Goal: Find specific page/section: Find specific page/section

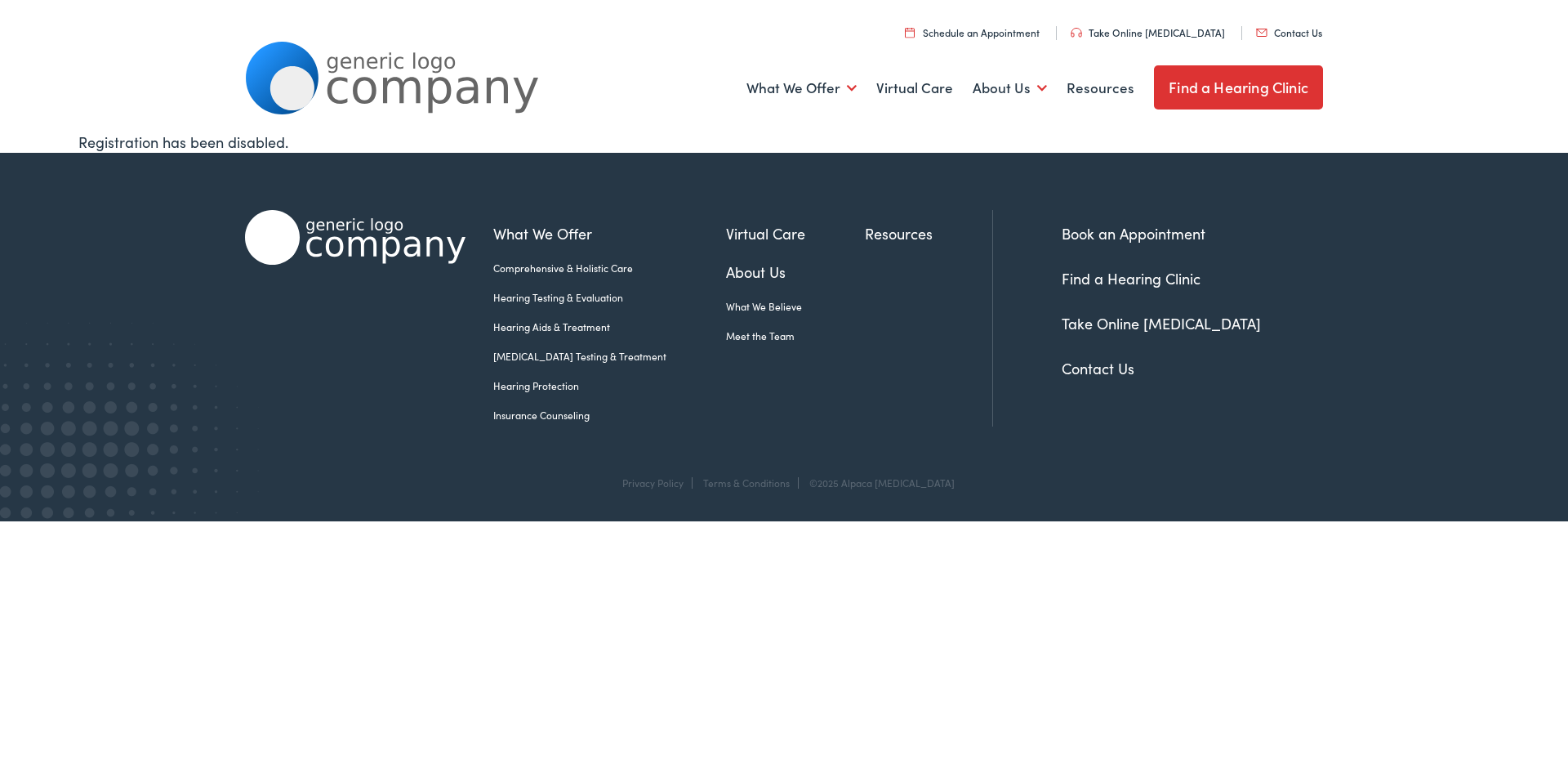
click at [1091, 275] on link "Find a Hearing Clinic" at bounding box center [1130, 278] width 138 height 20
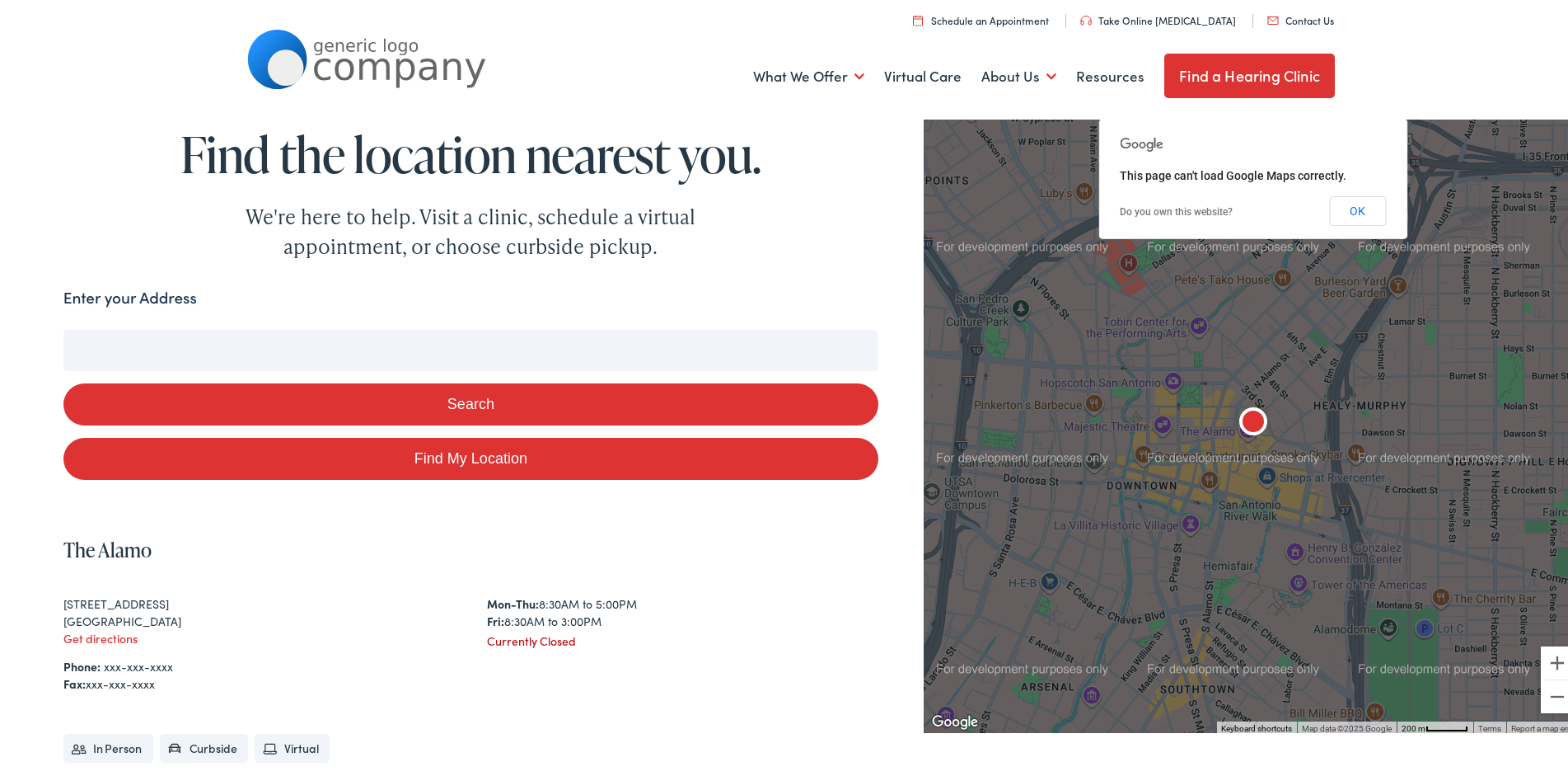
click at [325, 346] on input "Enter your Address" at bounding box center [471, 347] width 815 height 41
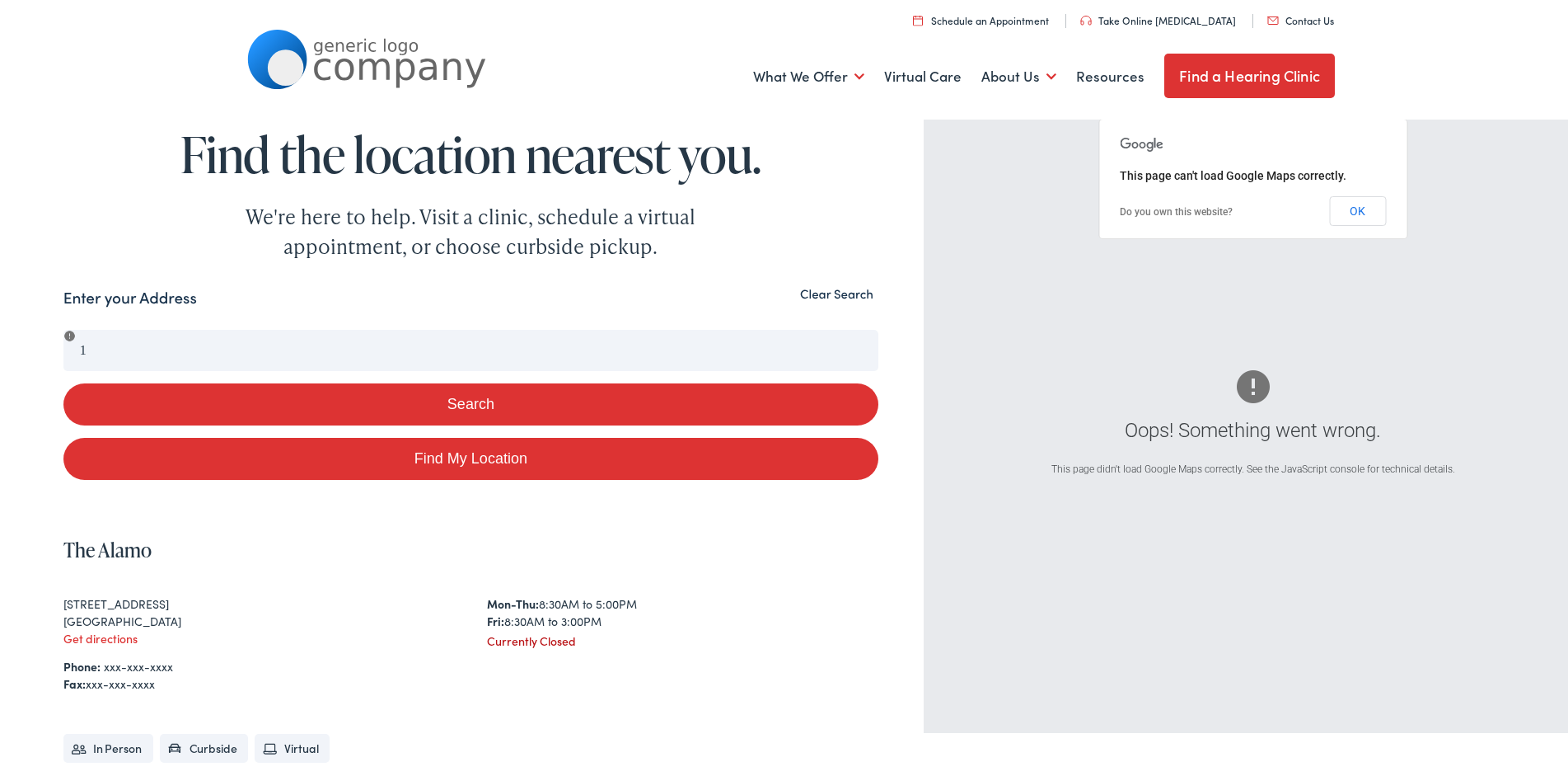
click at [467, 459] on link "Find My Location" at bounding box center [471, 455] width 815 height 42
type input "Rehoboth Beach, Delaware"
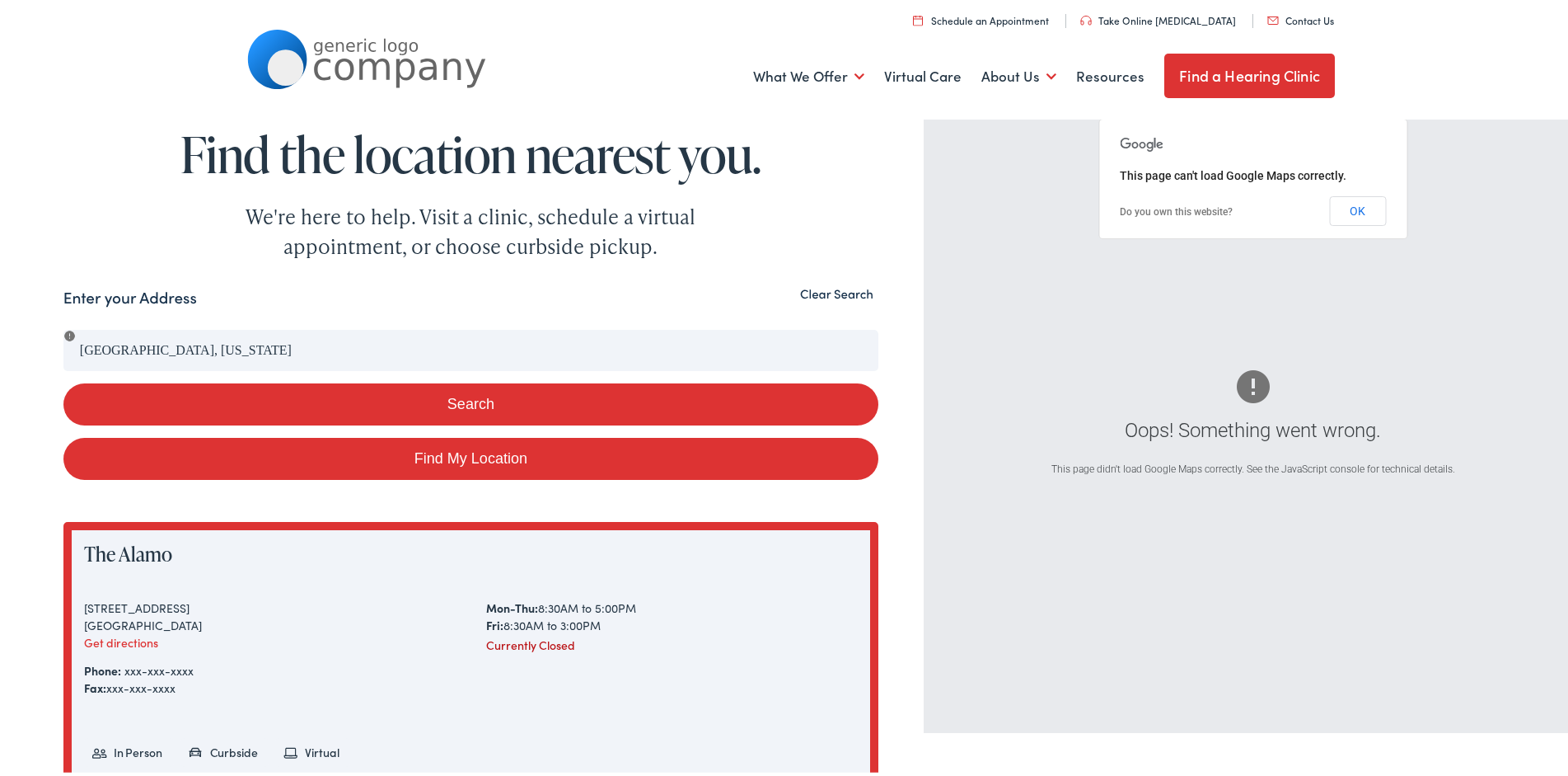
click at [427, 393] on button "Search" at bounding box center [471, 401] width 815 height 42
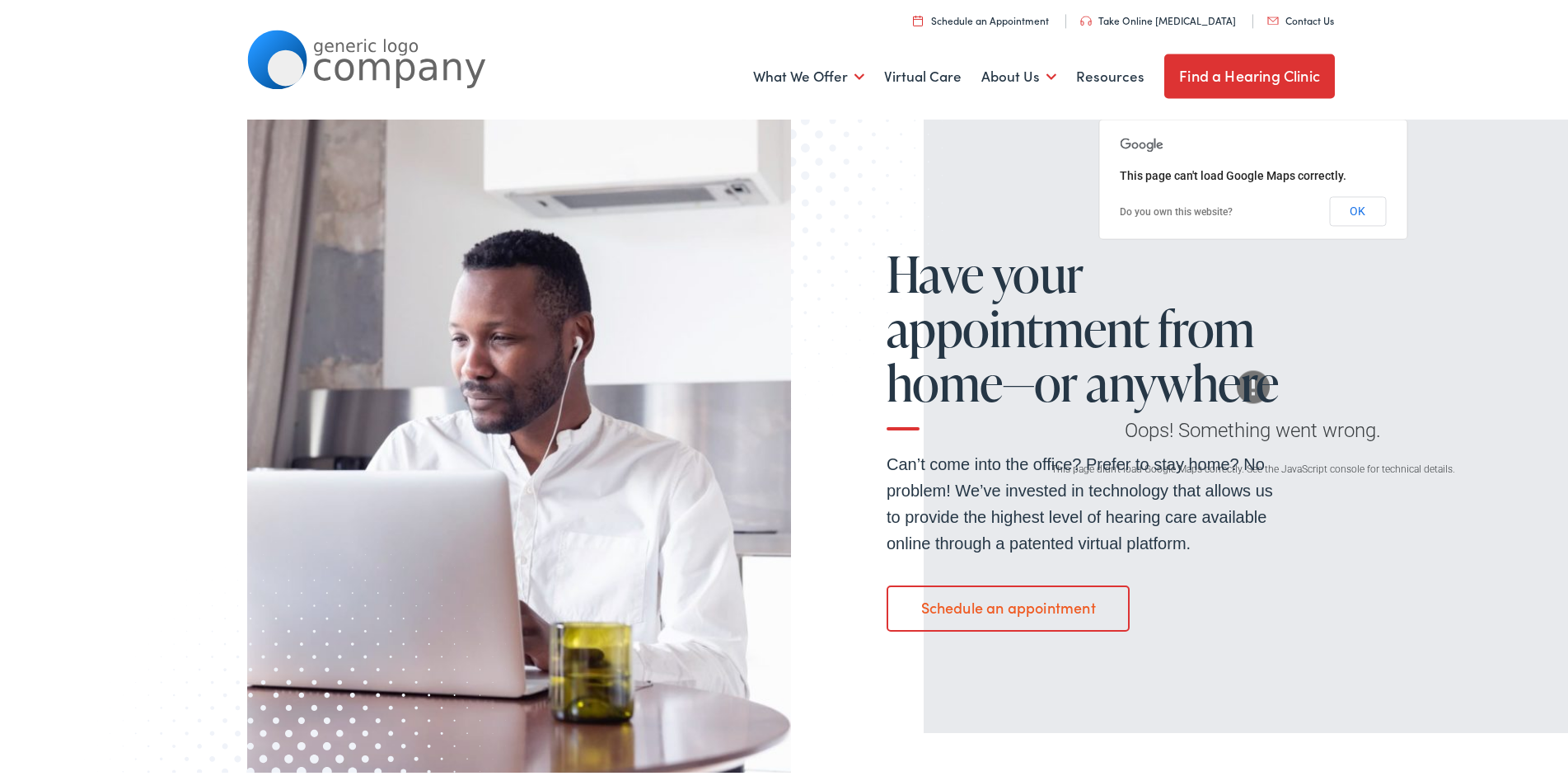
scroll to position [925, 0]
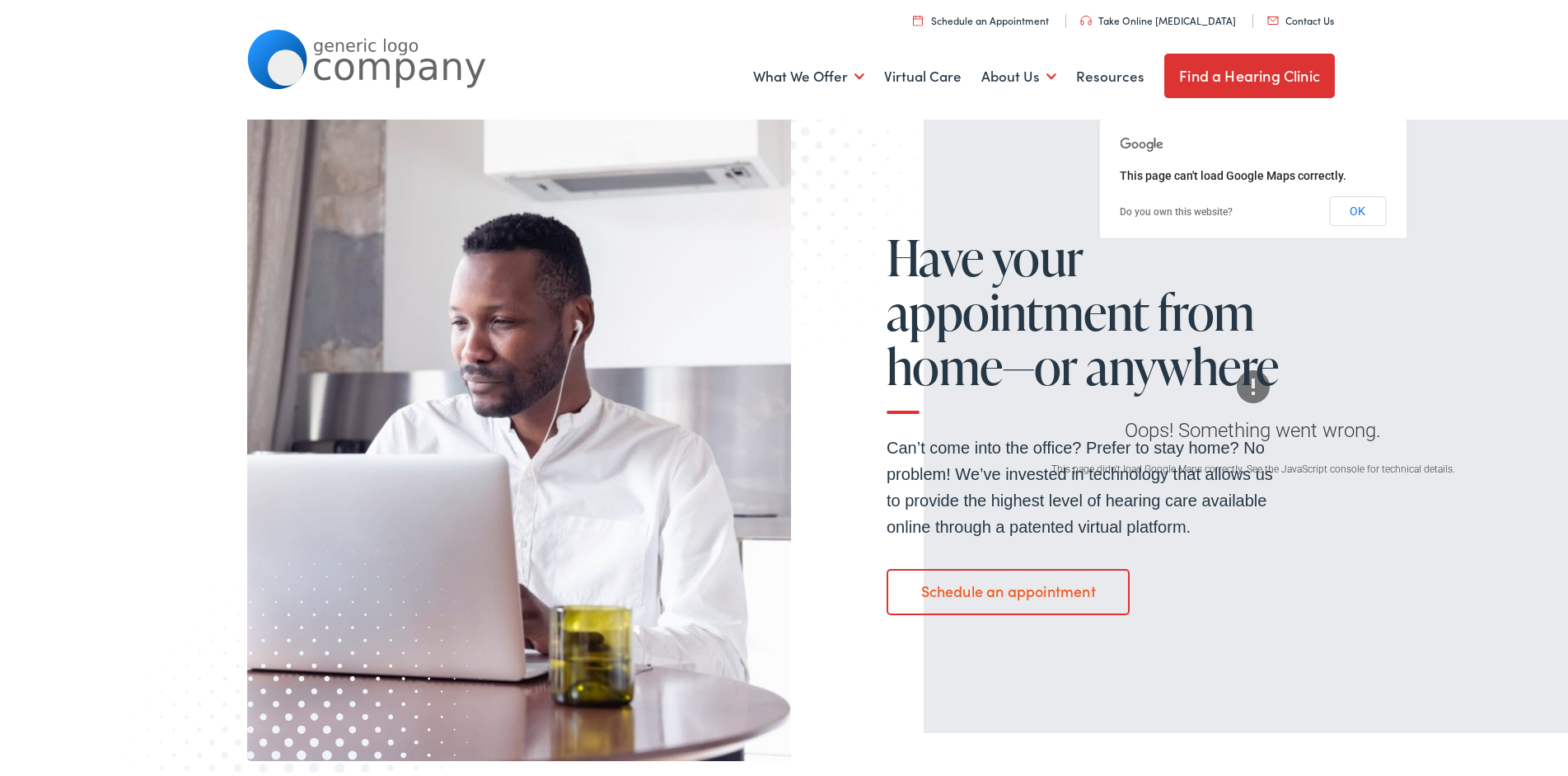
click at [1343, 204] on div "Have your appointment from home—or anywhere Can’t come into the office? Prefer …" at bounding box center [791, 424] width 1582 height 663
click at [1349, 207] on div "Have your appointment from home—or anywhere Can’t come into the office? Prefer …" at bounding box center [791, 424] width 1582 height 663
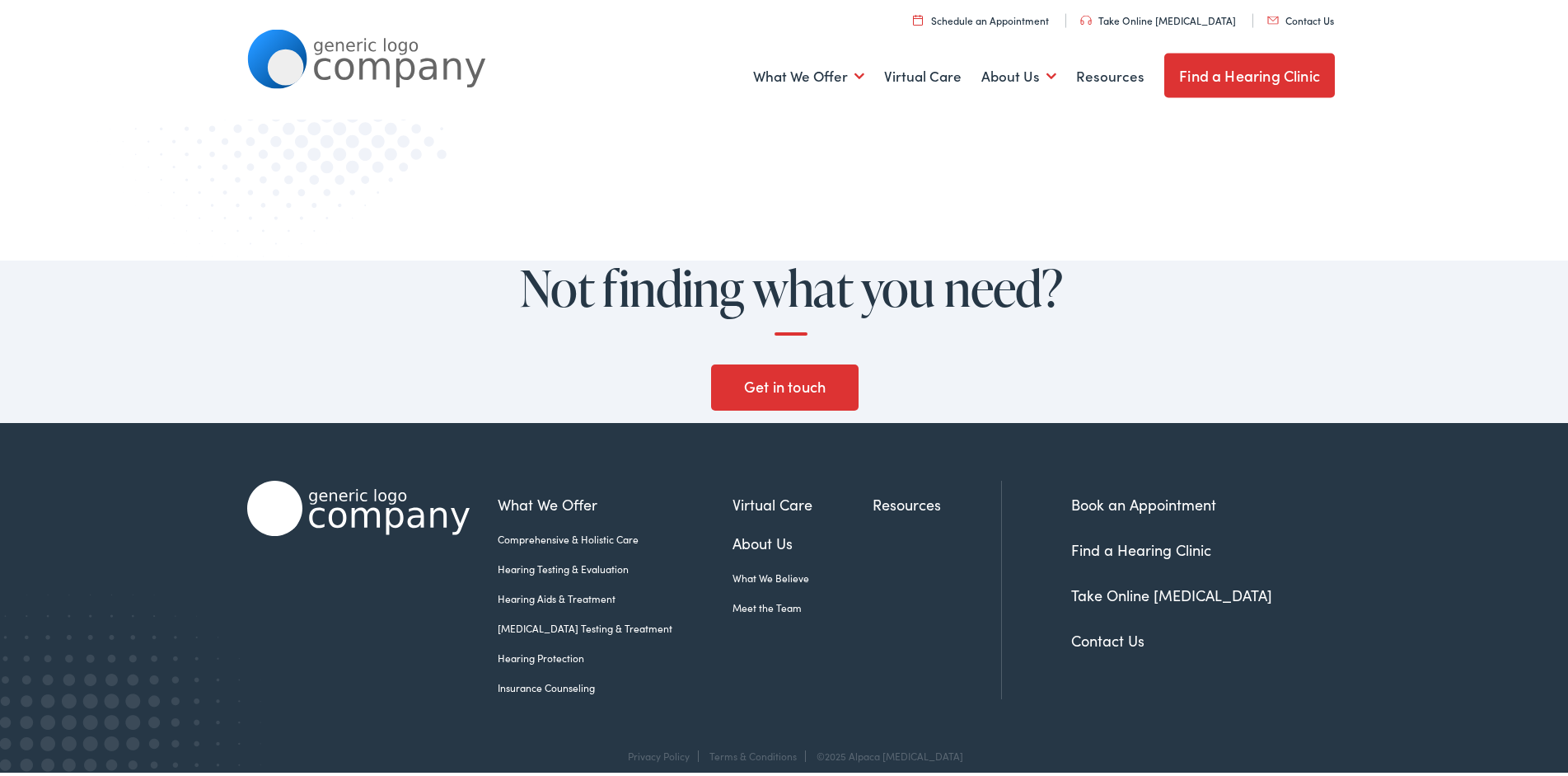
scroll to position [1630, 0]
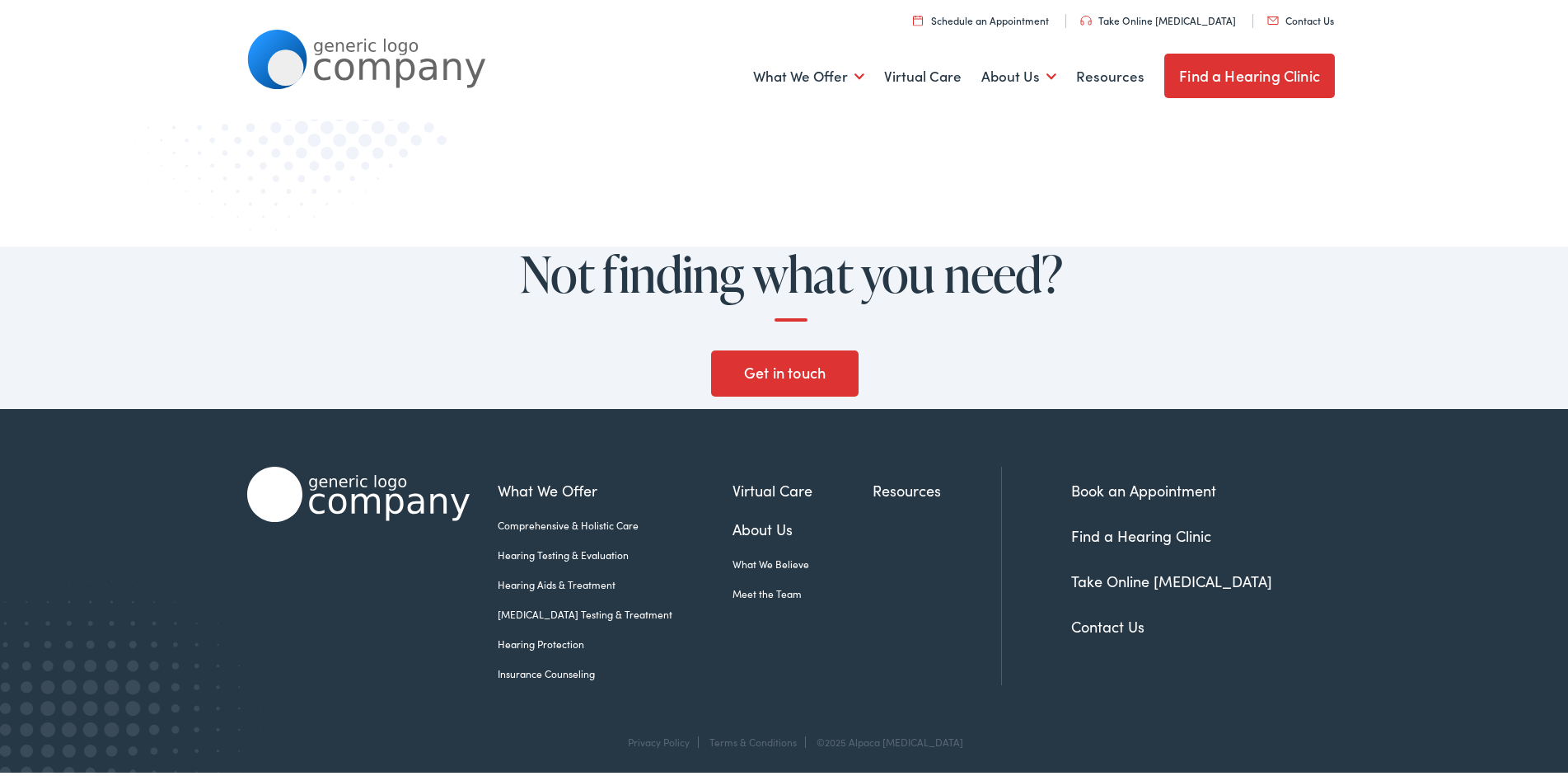
click at [1138, 525] on link "Find a Hearing Clinic" at bounding box center [1140, 532] width 140 height 21
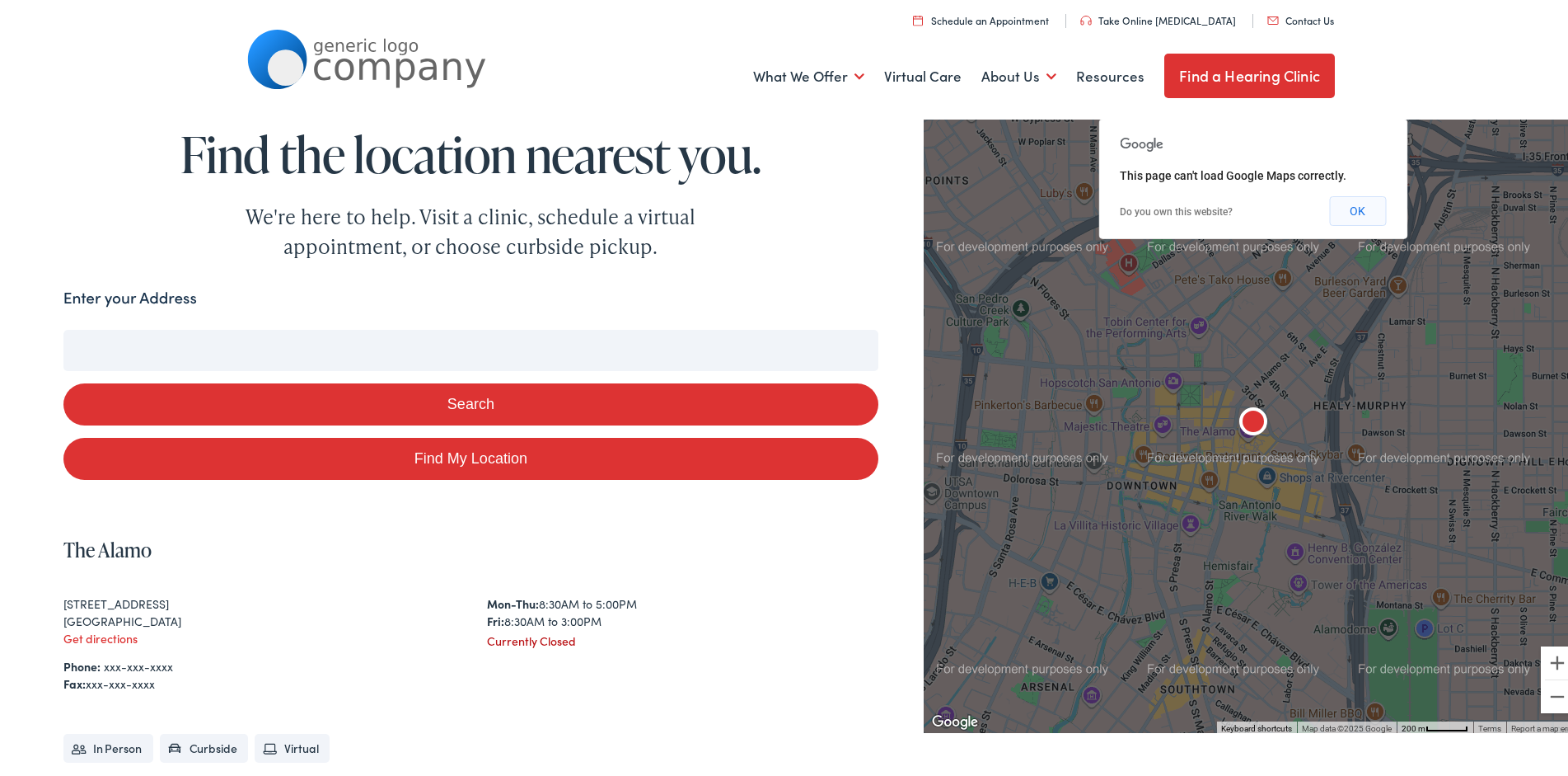
click at [1351, 208] on button "OK" at bounding box center [1358, 208] width 57 height 30
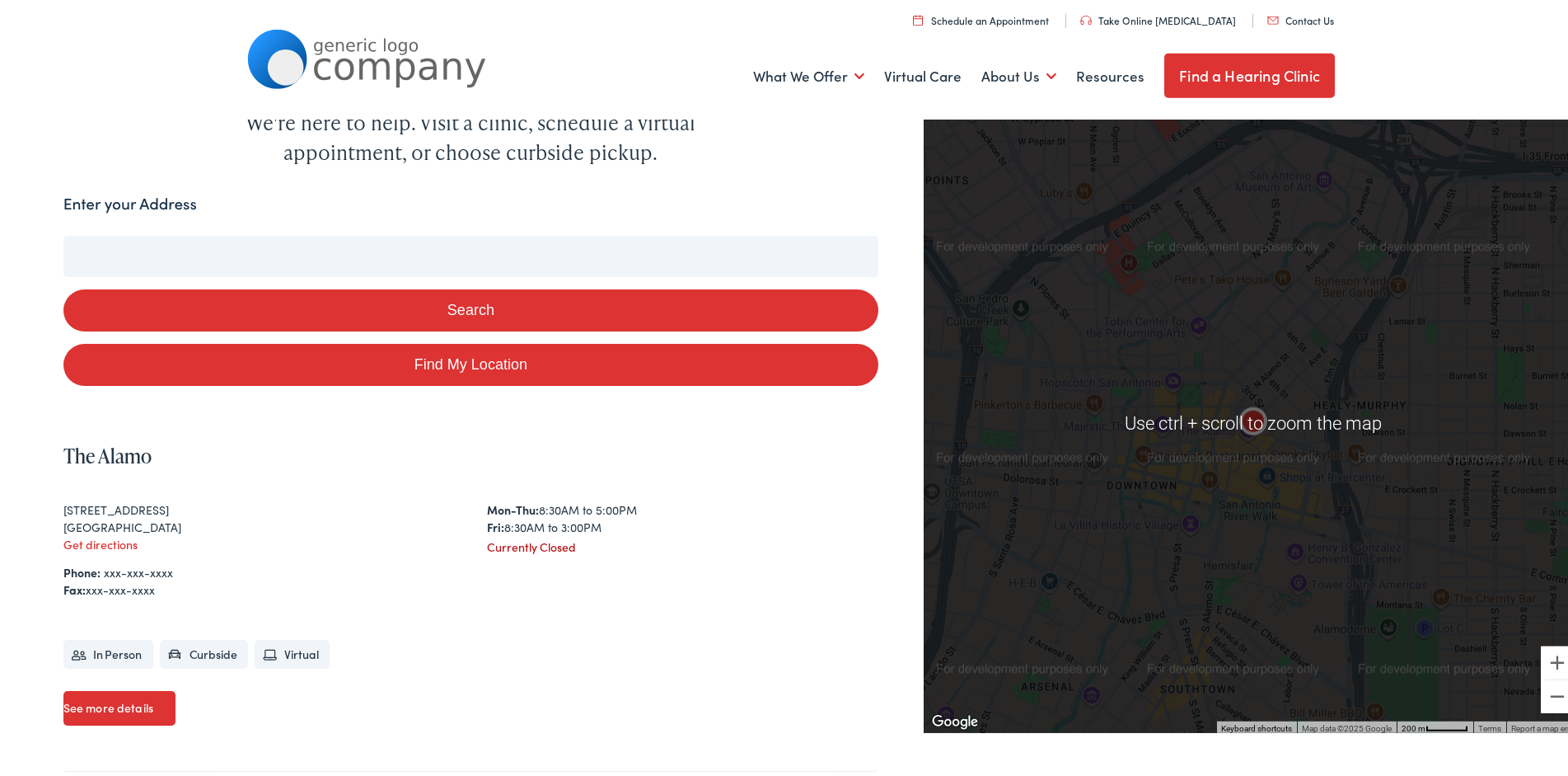
scroll to position [84, 0]
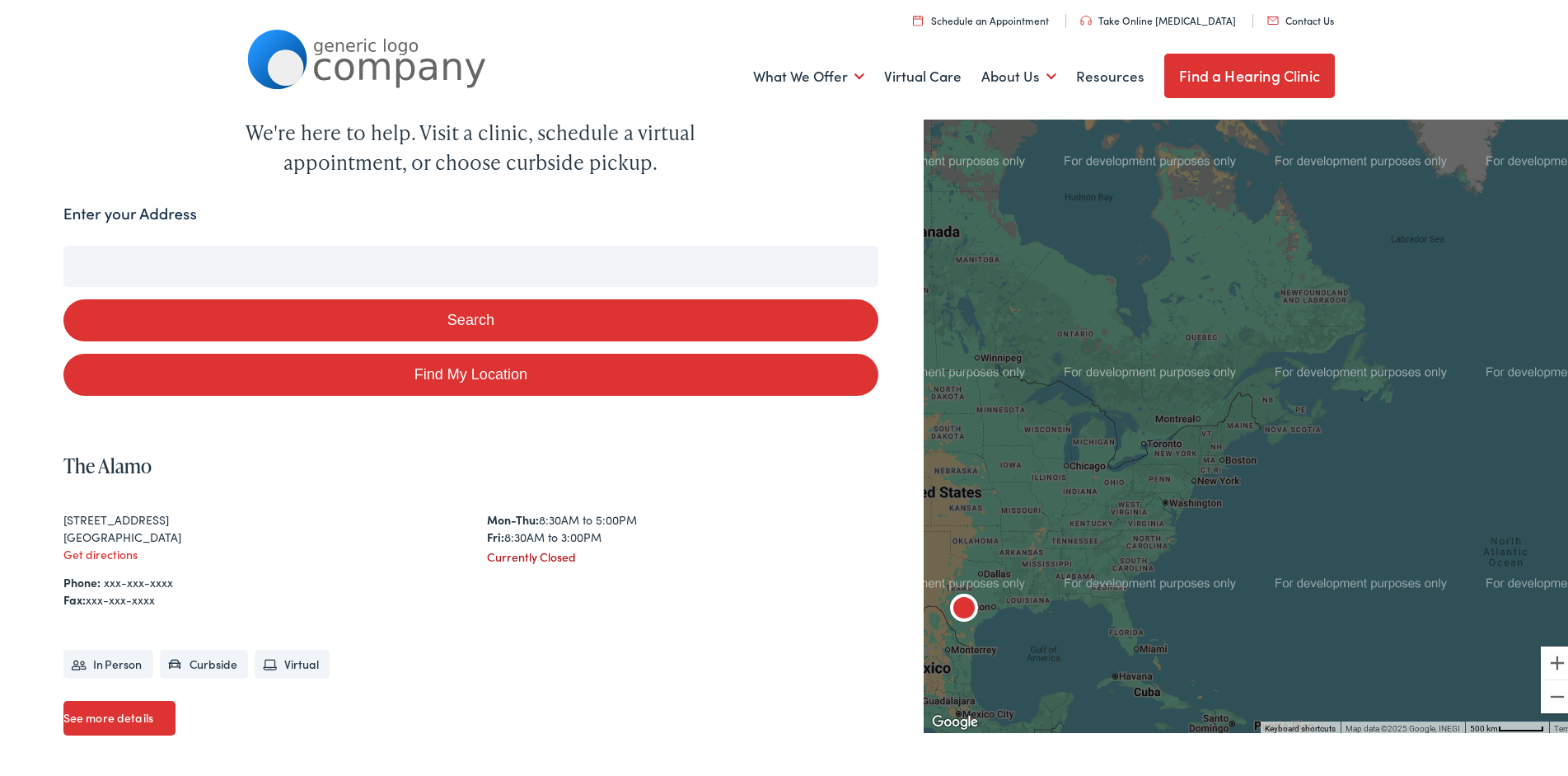
drag, startPoint x: 1343, startPoint y: 326, endPoint x: 1088, endPoint y: 571, distance: 353.6
click at [1088, 571] on div at bounding box center [1253, 420] width 658 height 618
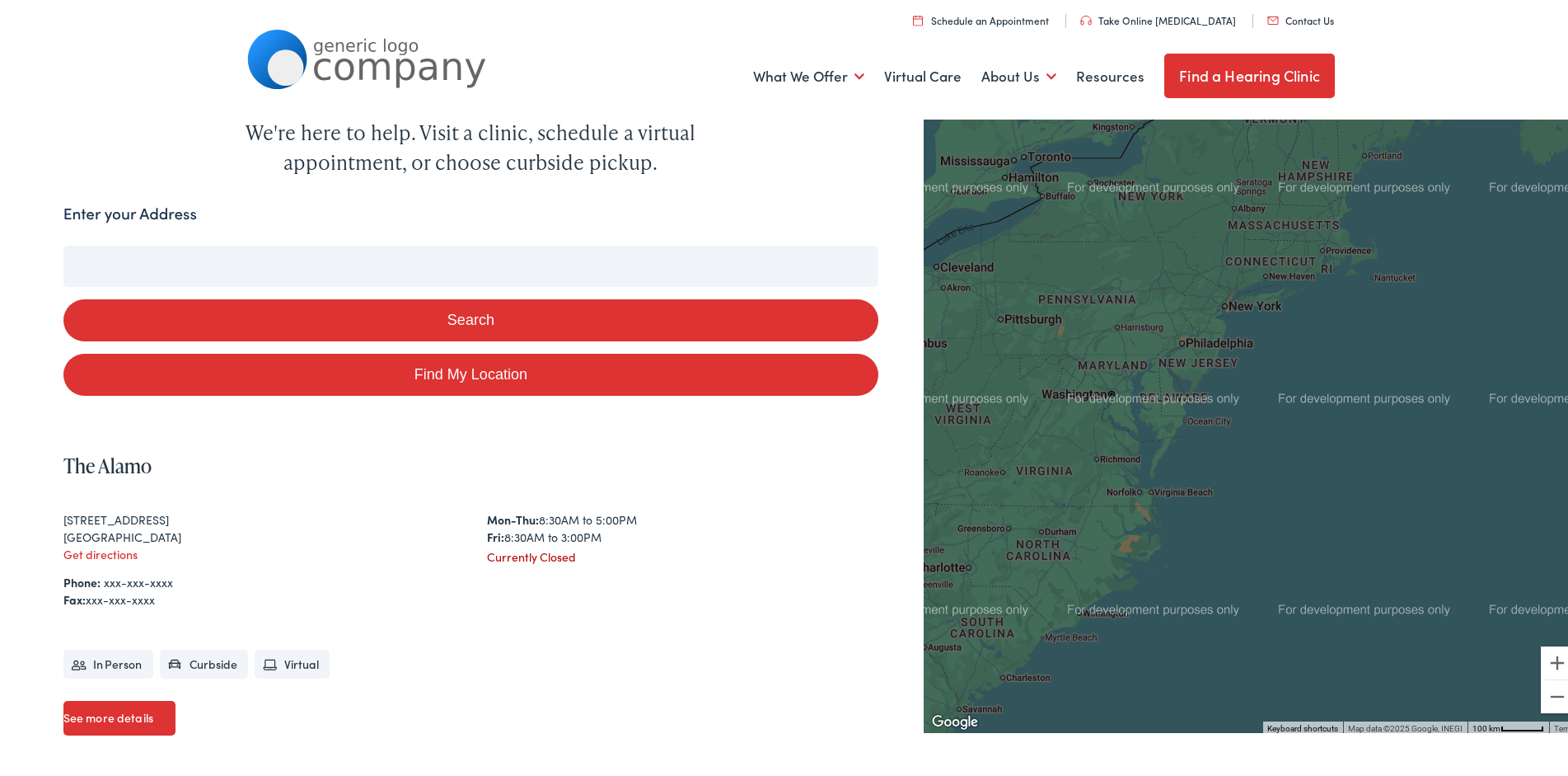
drag, startPoint x: 1127, startPoint y: 510, endPoint x: 1316, endPoint y: 448, distance: 198.9
click at [1316, 448] on div at bounding box center [1253, 420] width 658 height 618
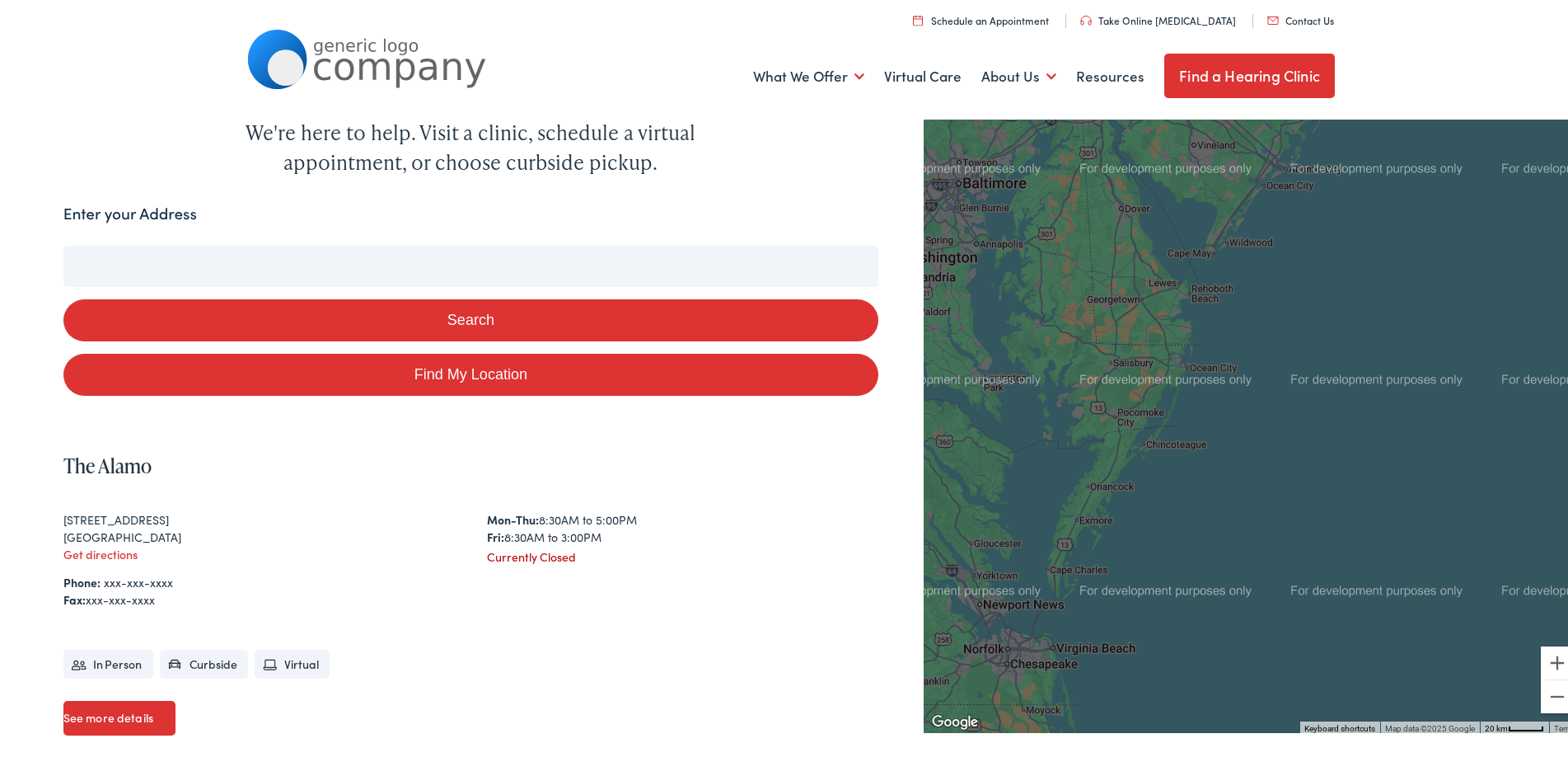
drag, startPoint x: 1123, startPoint y: 392, endPoint x: 1283, endPoint y: 580, distance: 246.9
click at [1283, 580] on div at bounding box center [1253, 420] width 658 height 618
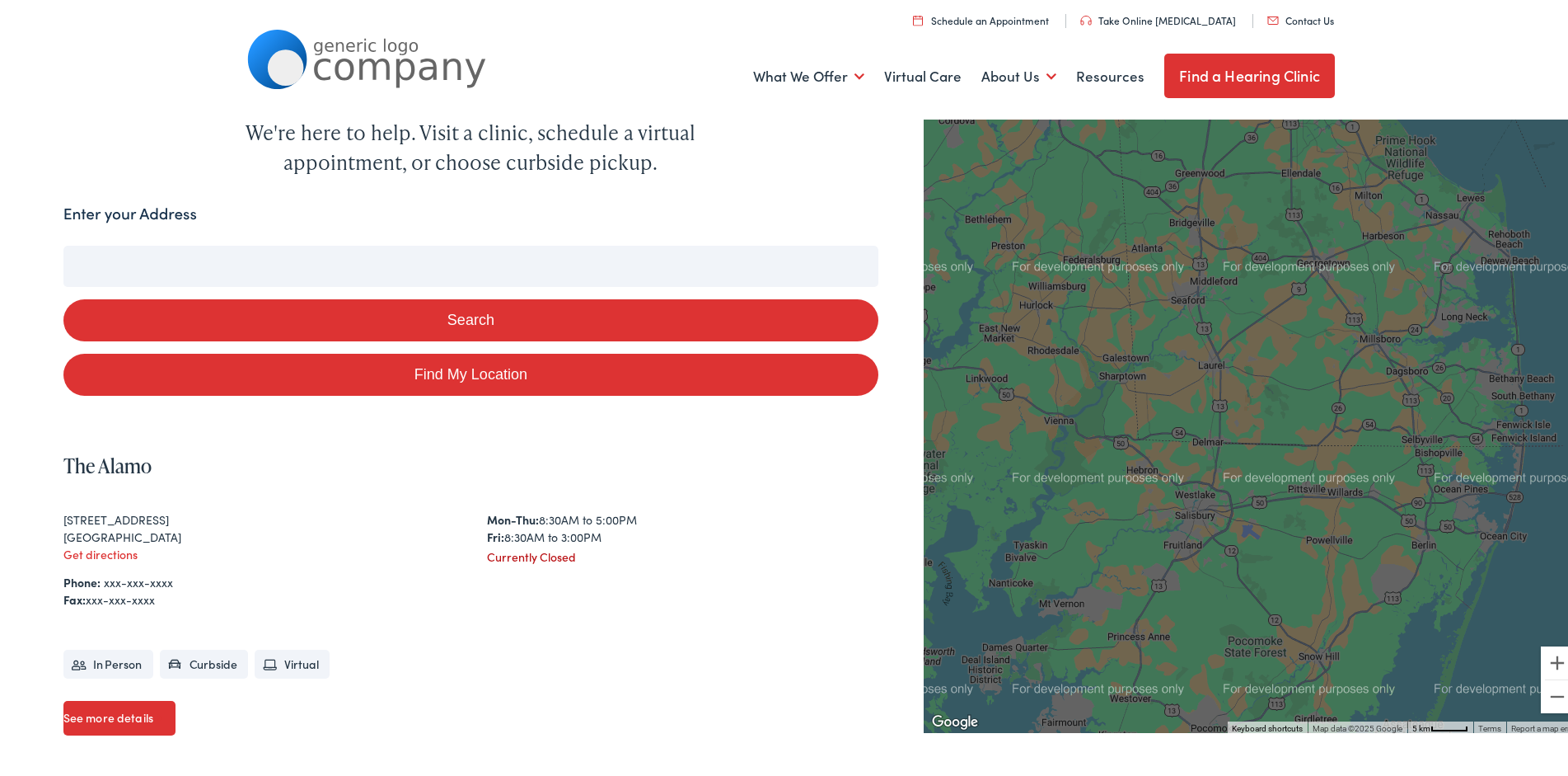
drag, startPoint x: 1146, startPoint y: 295, endPoint x: 1261, endPoint y: 351, distance: 127.9
click at [1261, 351] on div at bounding box center [1253, 420] width 658 height 618
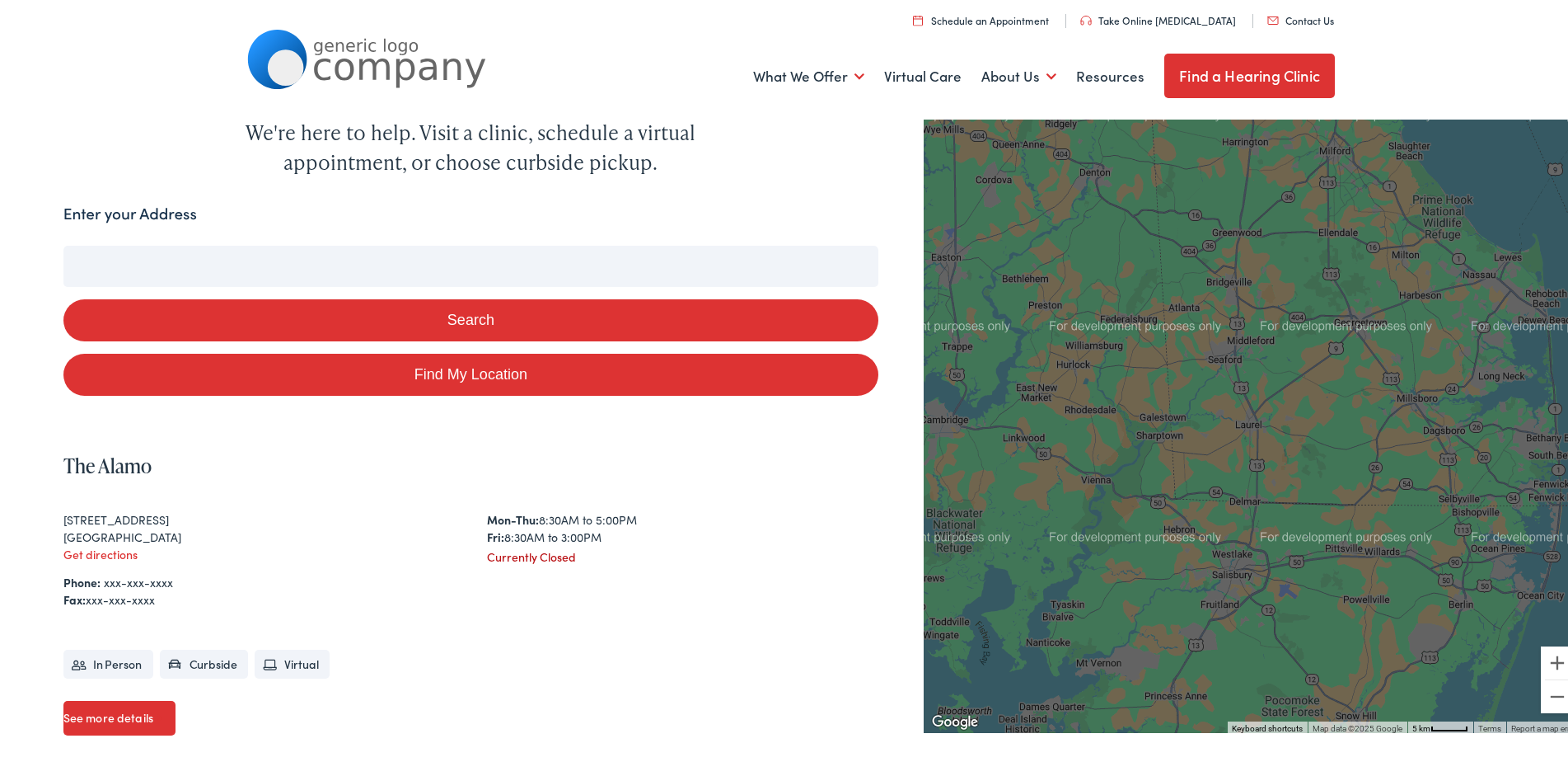
drag, startPoint x: 1236, startPoint y: 354, endPoint x: 1270, endPoint y: 406, distance: 62.1
click at [1270, 406] on div at bounding box center [1253, 420] width 658 height 618
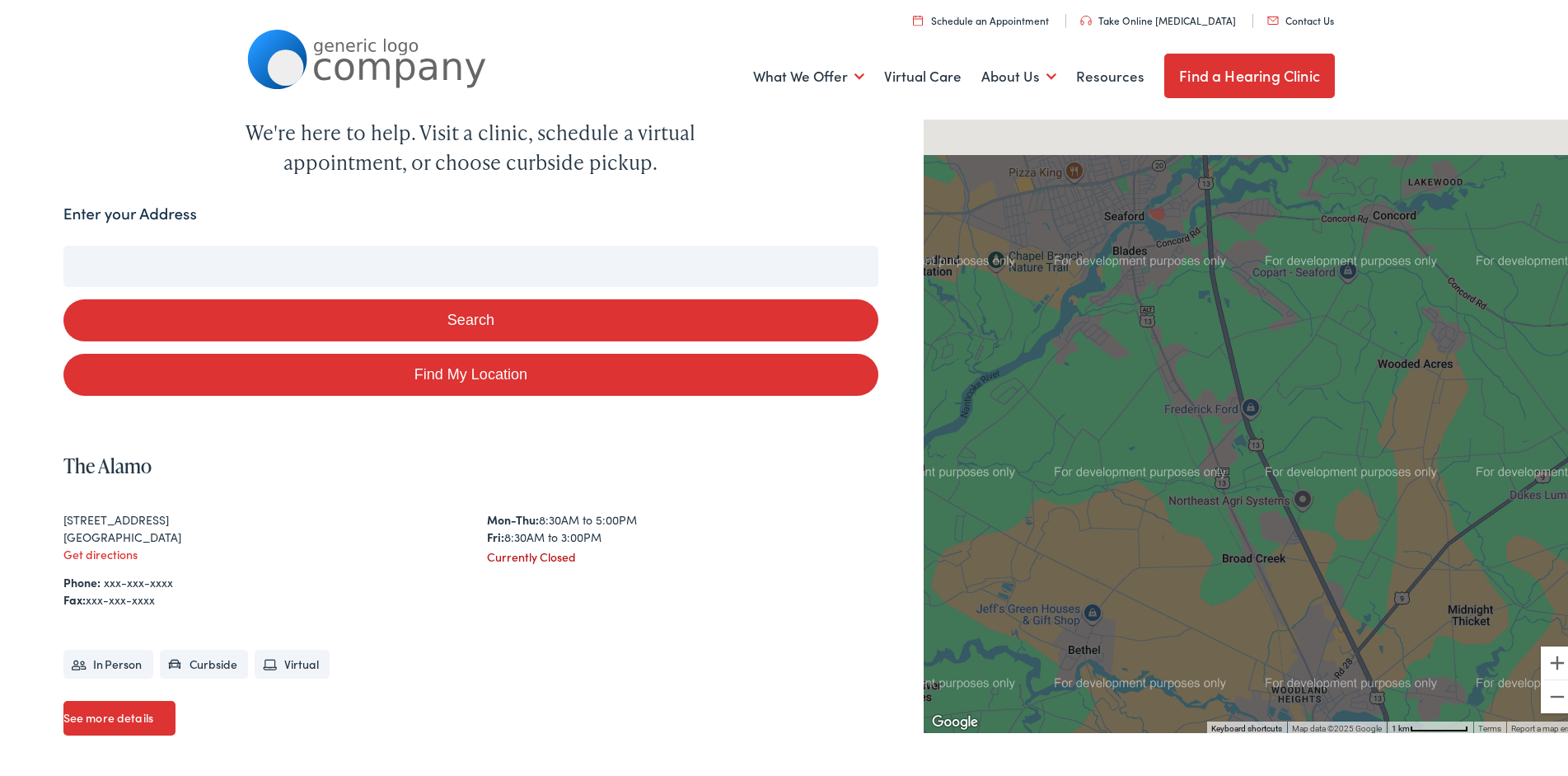
drag, startPoint x: 1121, startPoint y: 271, endPoint x: 1368, endPoint y: 473, distance: 319.1
click at [1366, 471] on div at bounding box center [1253, 420] width 658 height 618
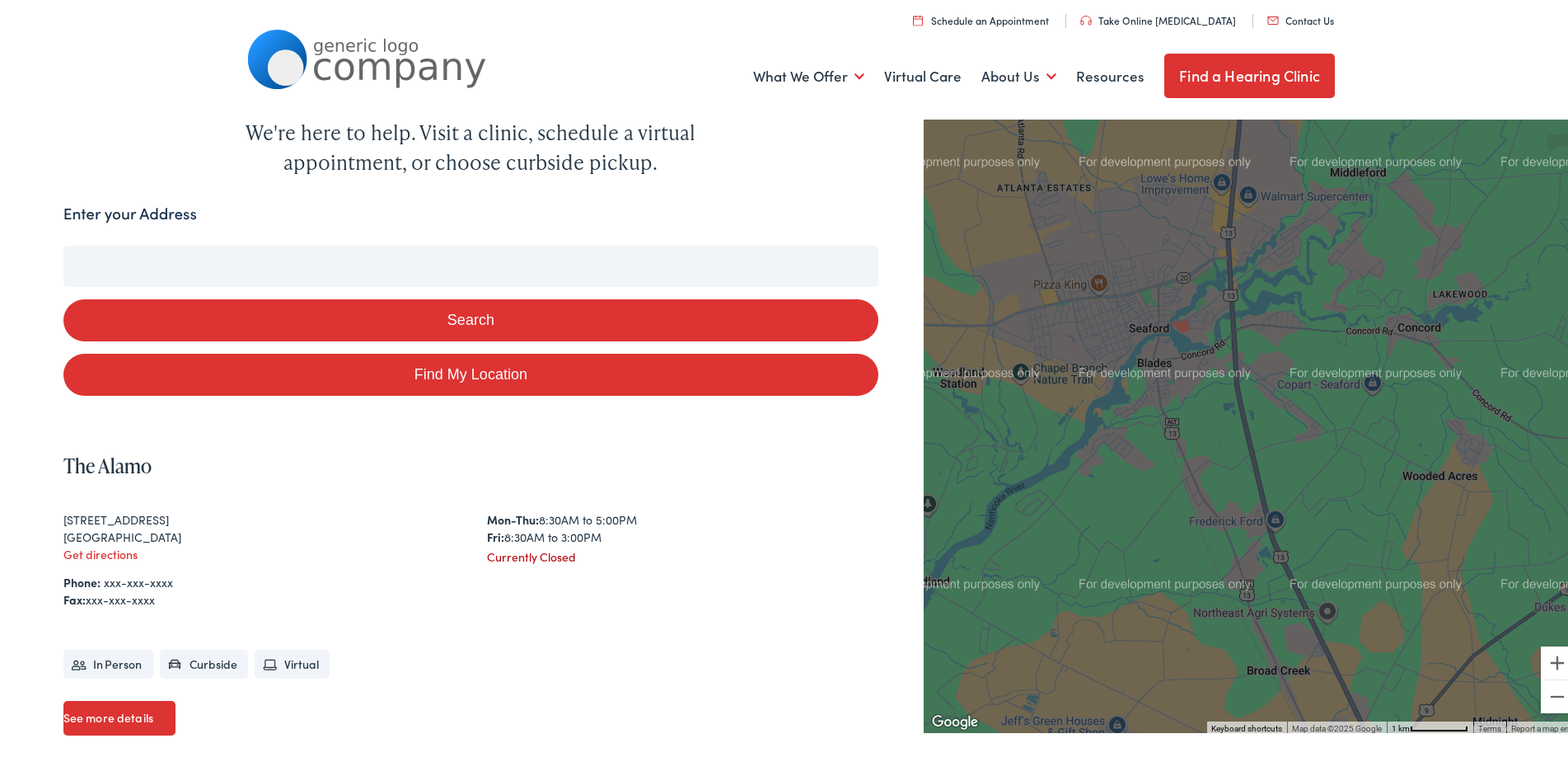
drag, startPoint x: 1207, startPoint y: 357, endPoint x: 1194, endPoint y: 434, distance: 78.1
click at [1194, 434] on div at bounding box center [1253, 420] width 658 height 618
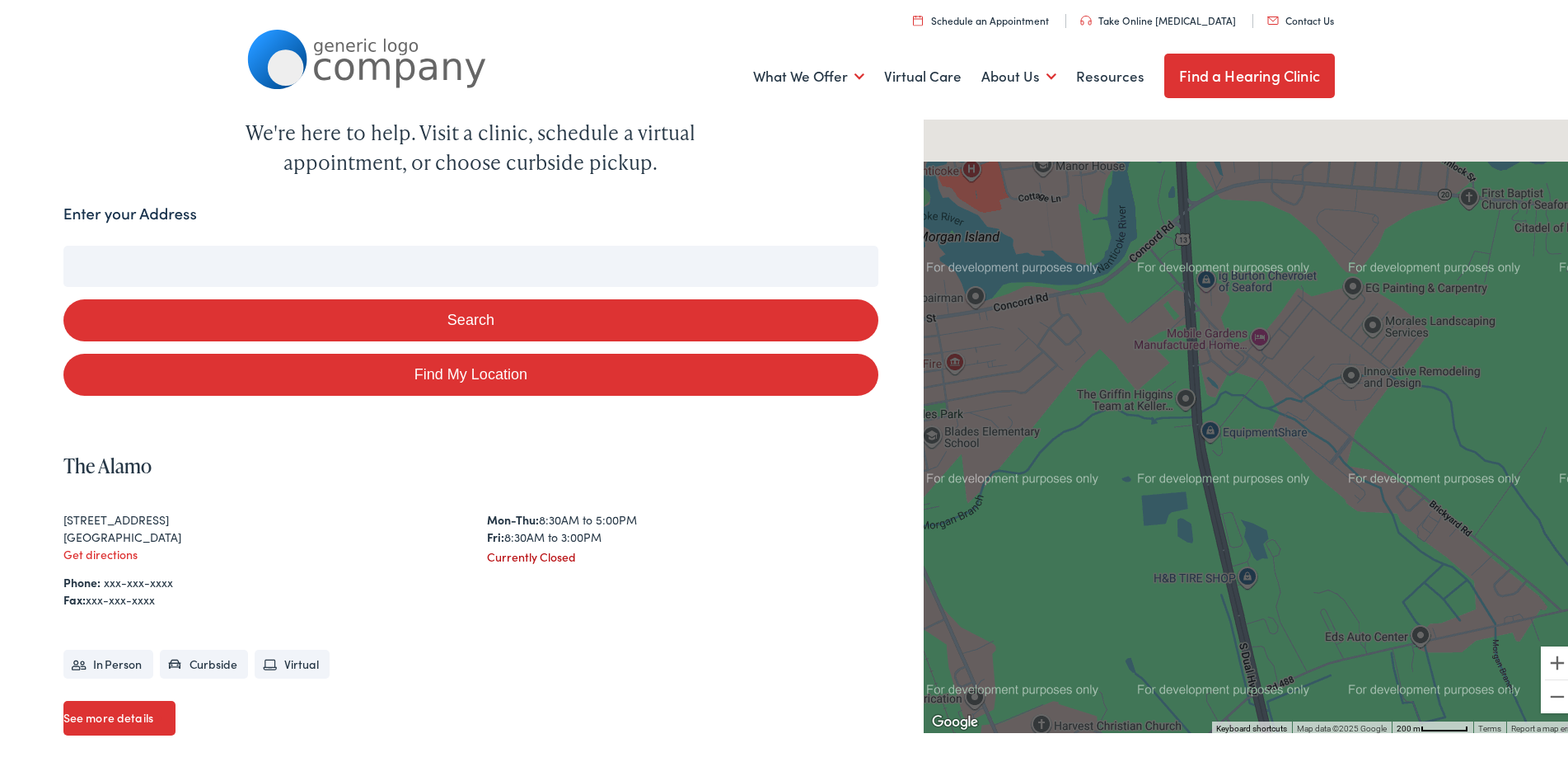
drag, startPoint x: 1114, startPoint y: 293, endPoint x: 1207, endPoint y: 517, distance: 242.5
click at [1207, 515] on div at bounding box center [1253, 420] width 658 height 618
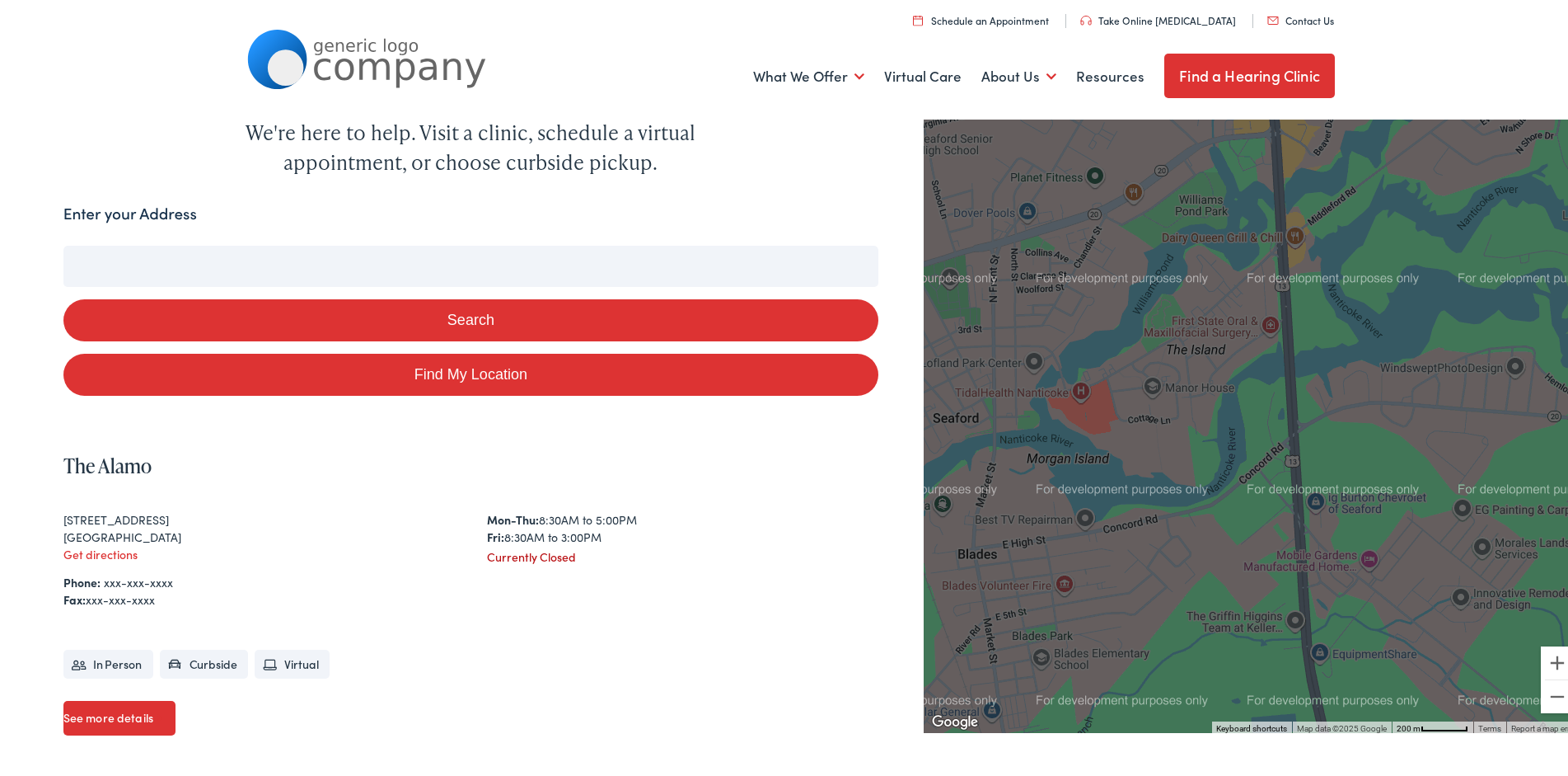
drag, startPoint x: 1155, startPoint y: 340, endPoint x: 1213, endPoint y: 410, distance: 90.9
click at [1213, 410] on div at bounding box center [1253, 420] width 658 height 618
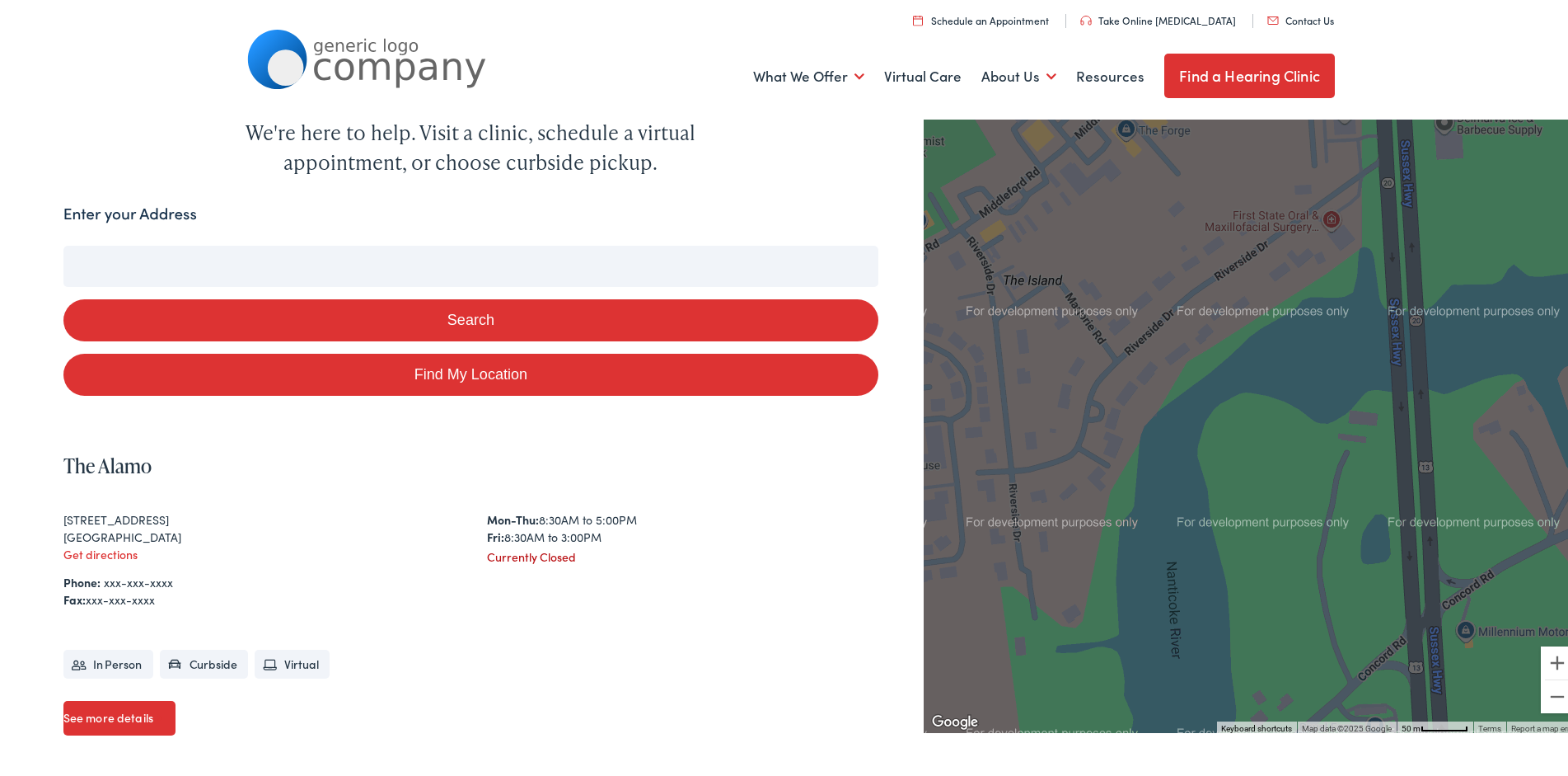
drag, startPoint x: 1241, startPoint y: 326, endPoint x: 1248, endPoint y: 498, distance: 172.1
click at [1248, 498] on div at bounding box center [1253, 420] width 658 height 618
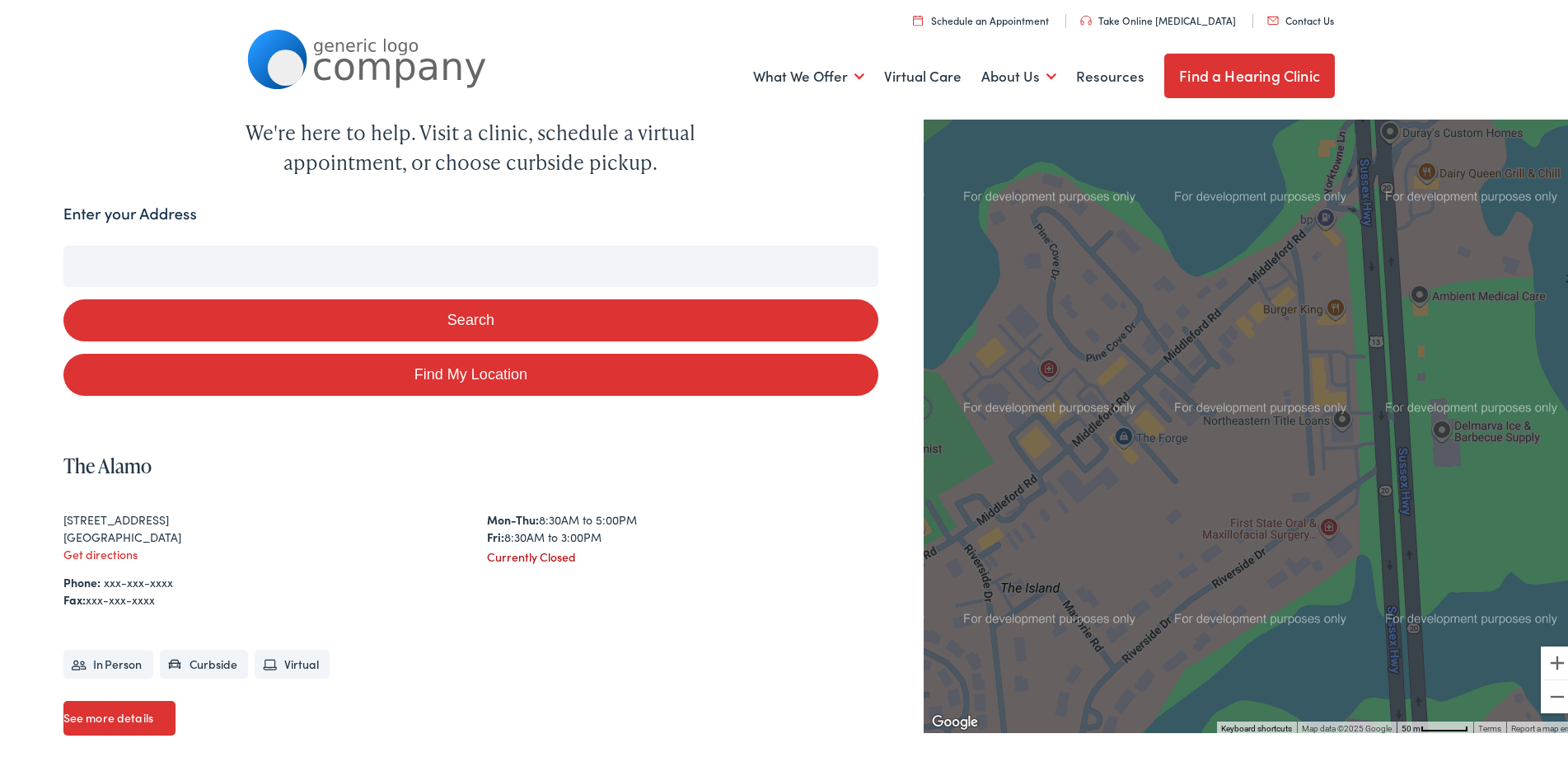
drag, startPoint x: 1202, startPoint y: 326, endPoint x: 1205, endPoint y: 477, distance: 151.0
click at [1205, 477] on div at bounding box center [1253, 420] width 658 height 618
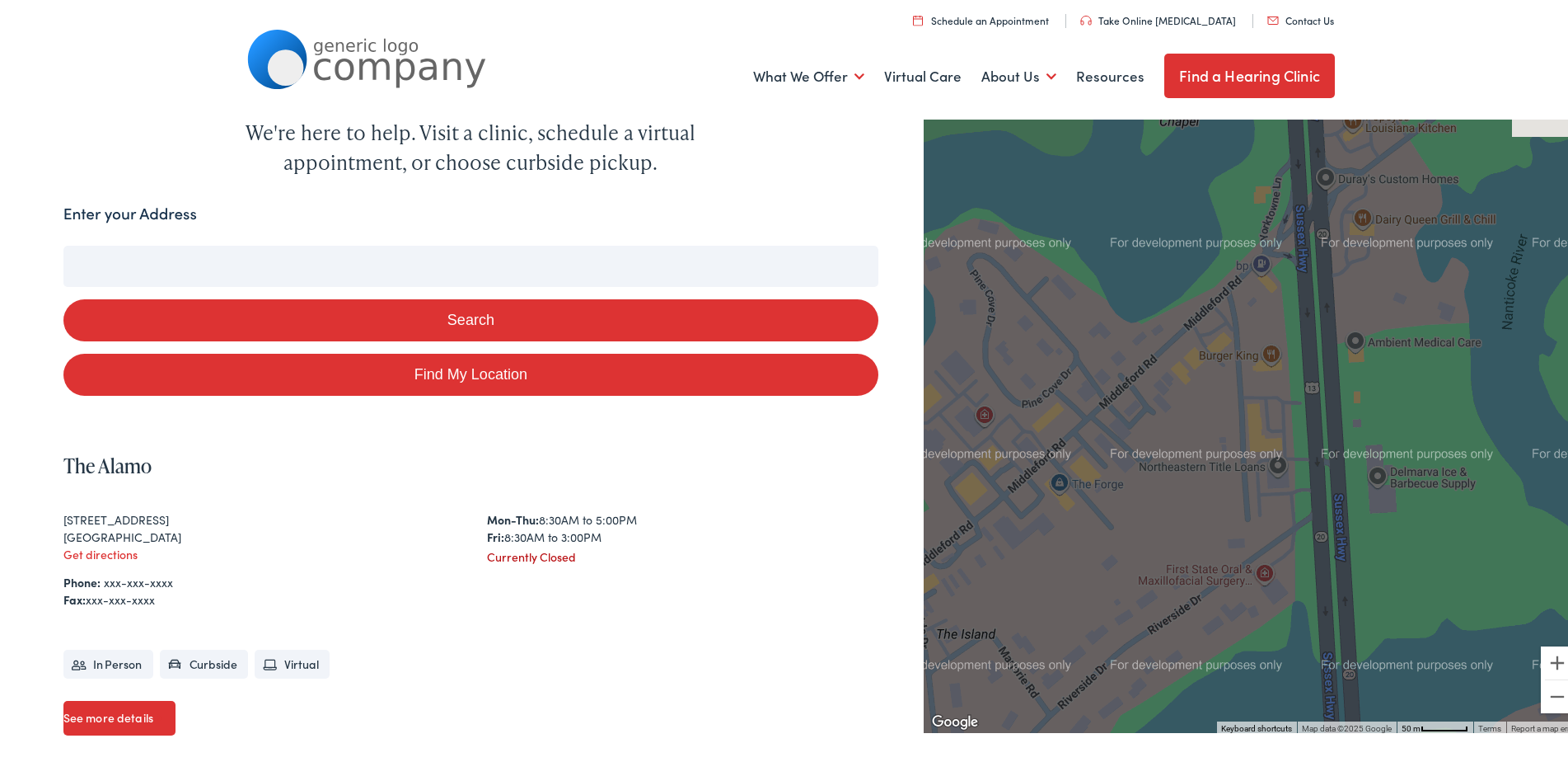
drag, startPoint x: 1287, startPoint y: 445, endPoint x: 1221, endPoint y: 487, distance: 78.2
click at [1221, 487] on div at bounding box center [1253, 420] width 658 height 618
click at [1228, 344] on div at bounding box center [1253, 420] width 658 height 618
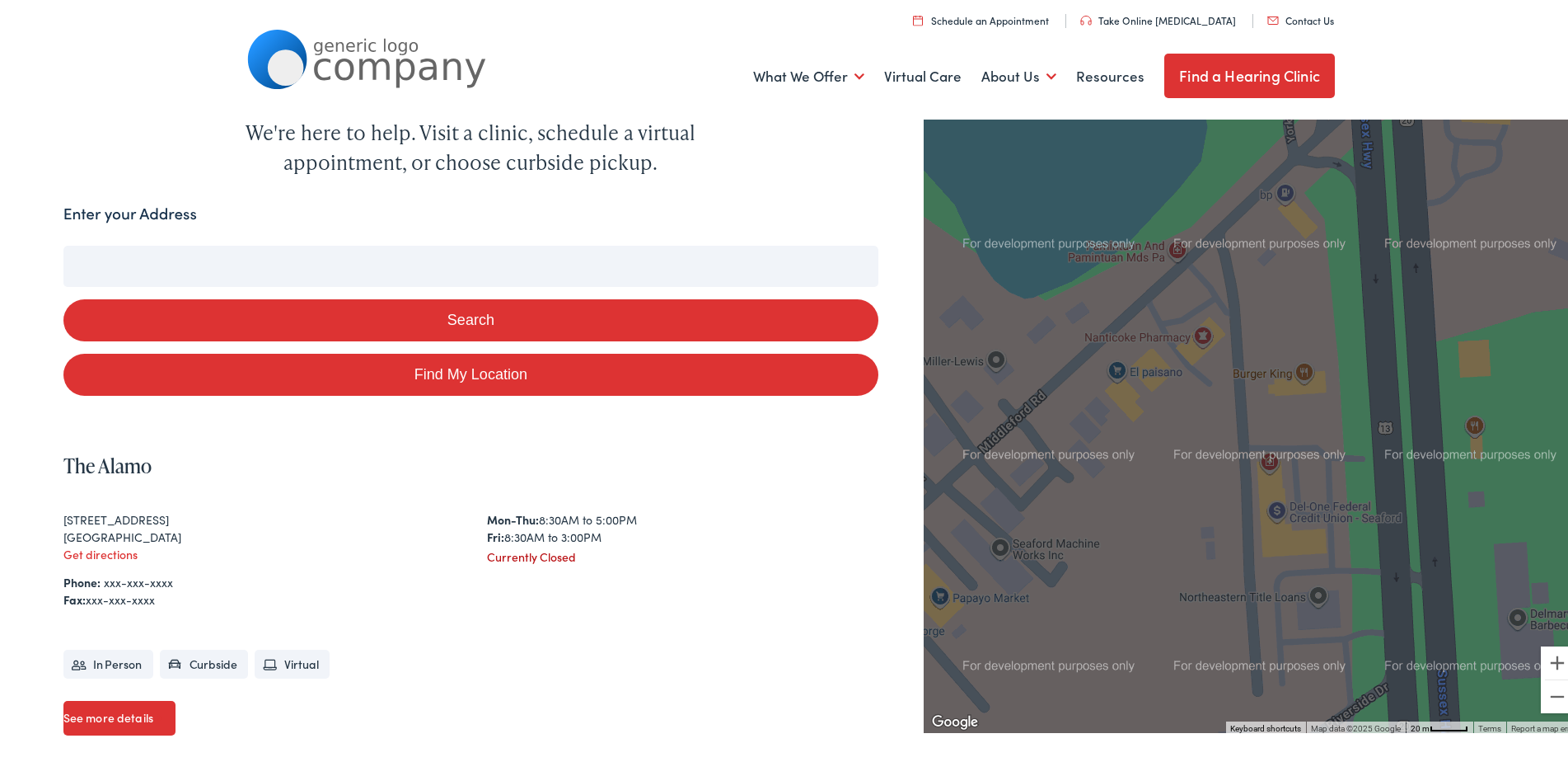
click at [1228, 344] on div at bounding box center [1253, 420] width 658 height 618
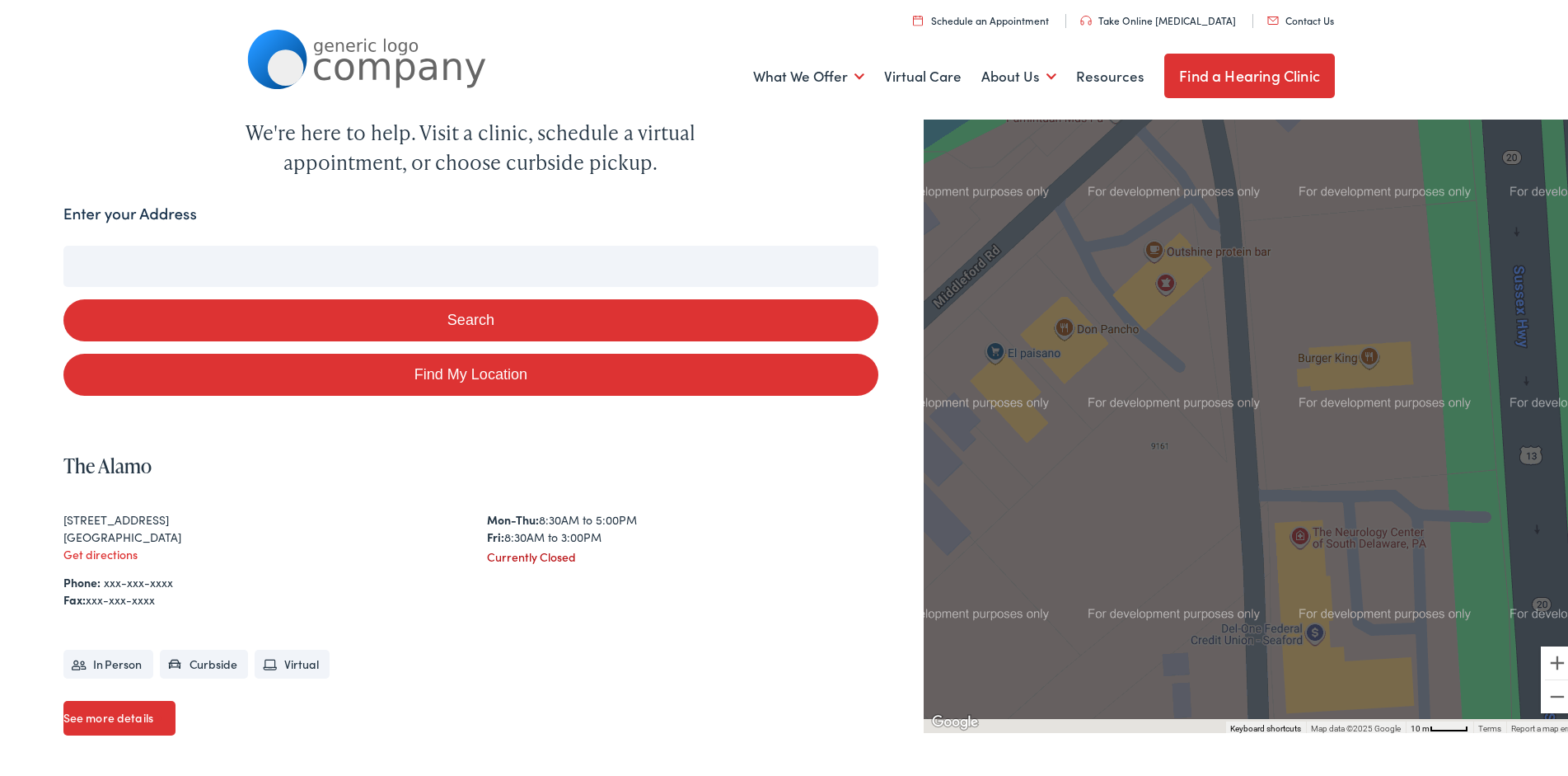
drag, startPoint x: 1277, startPoint y: 412, endPoint x: 1268, endPoint y: 319, distance: 93.4
click at [1268, 322] on div at bounding box center [1253, 420] width 658 height 618
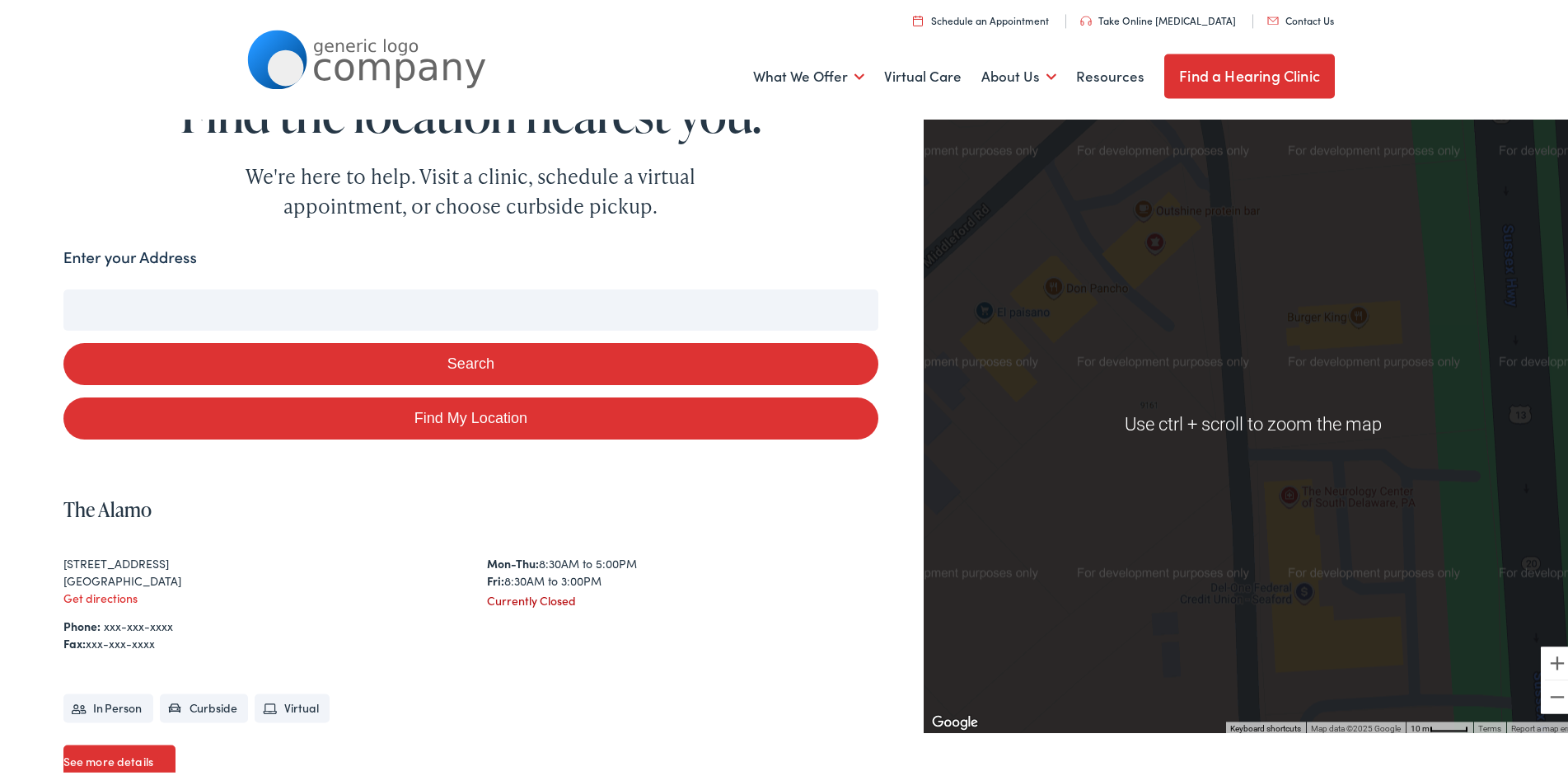
scroll to position [0, 0]
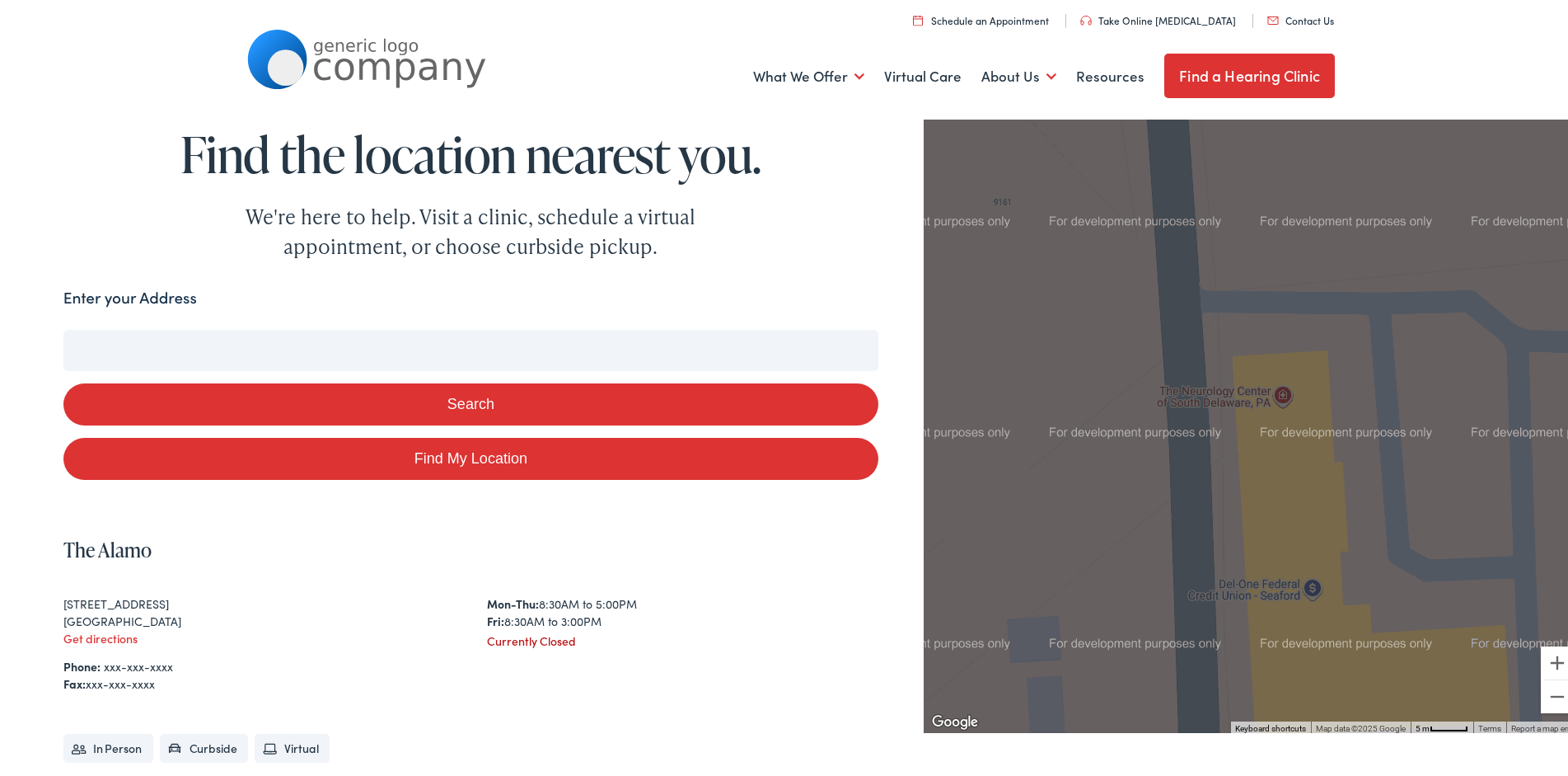
drag, startPoint x: 1234, startPoint y: 479, endPoint x: 1291, endPoint y: 358, distance: 133.8
click at [1291, 358] on div at bounding box center [1253, 420] width 658 height 618
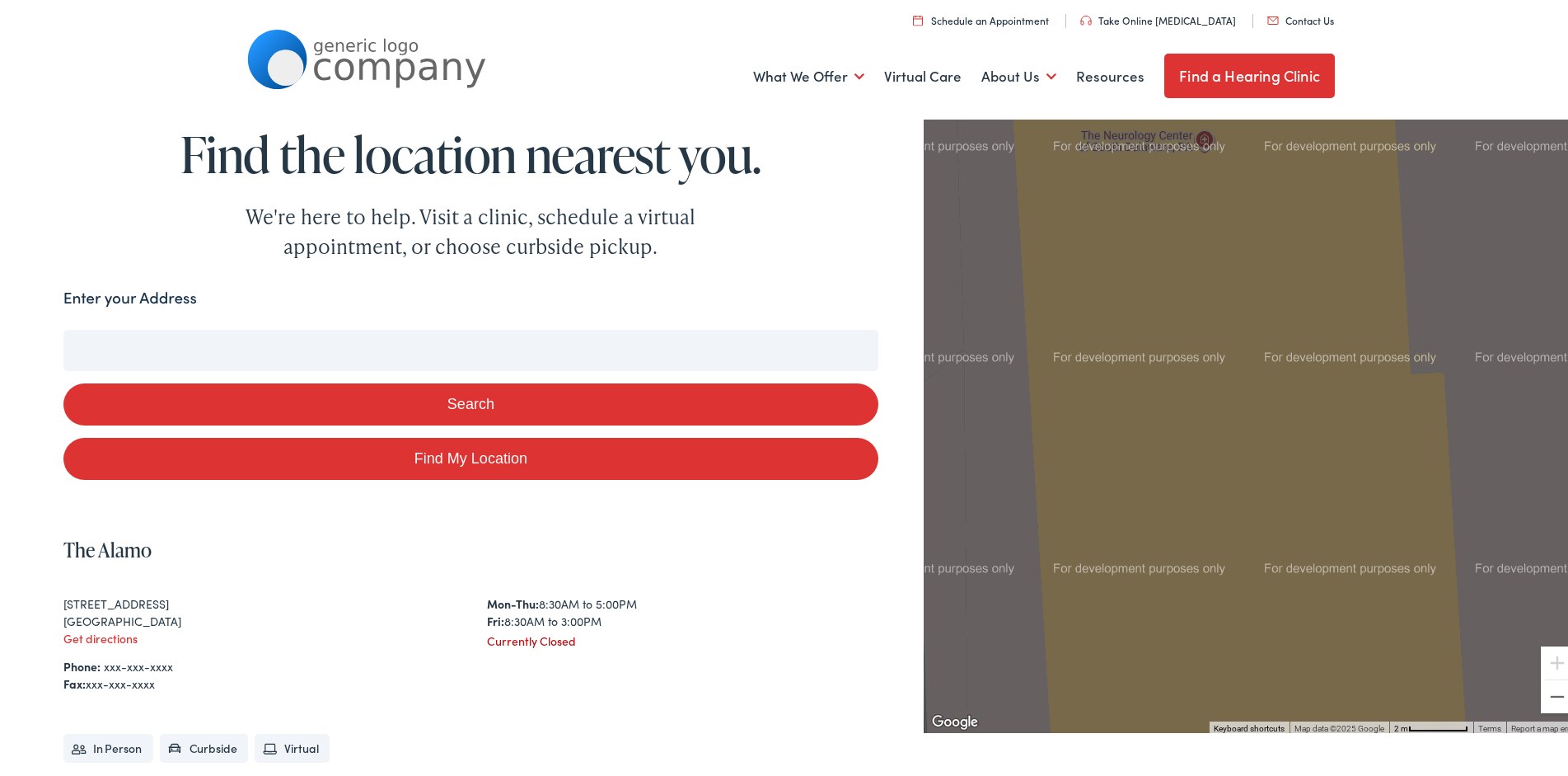
drag, startPoint x: 1381, startPoint y: 444, endPoint x: 1023, endPoint y: 473, distance: 359.2
click at [1023, 473] on div at bounding box center [1253, 420] width 658 height 618
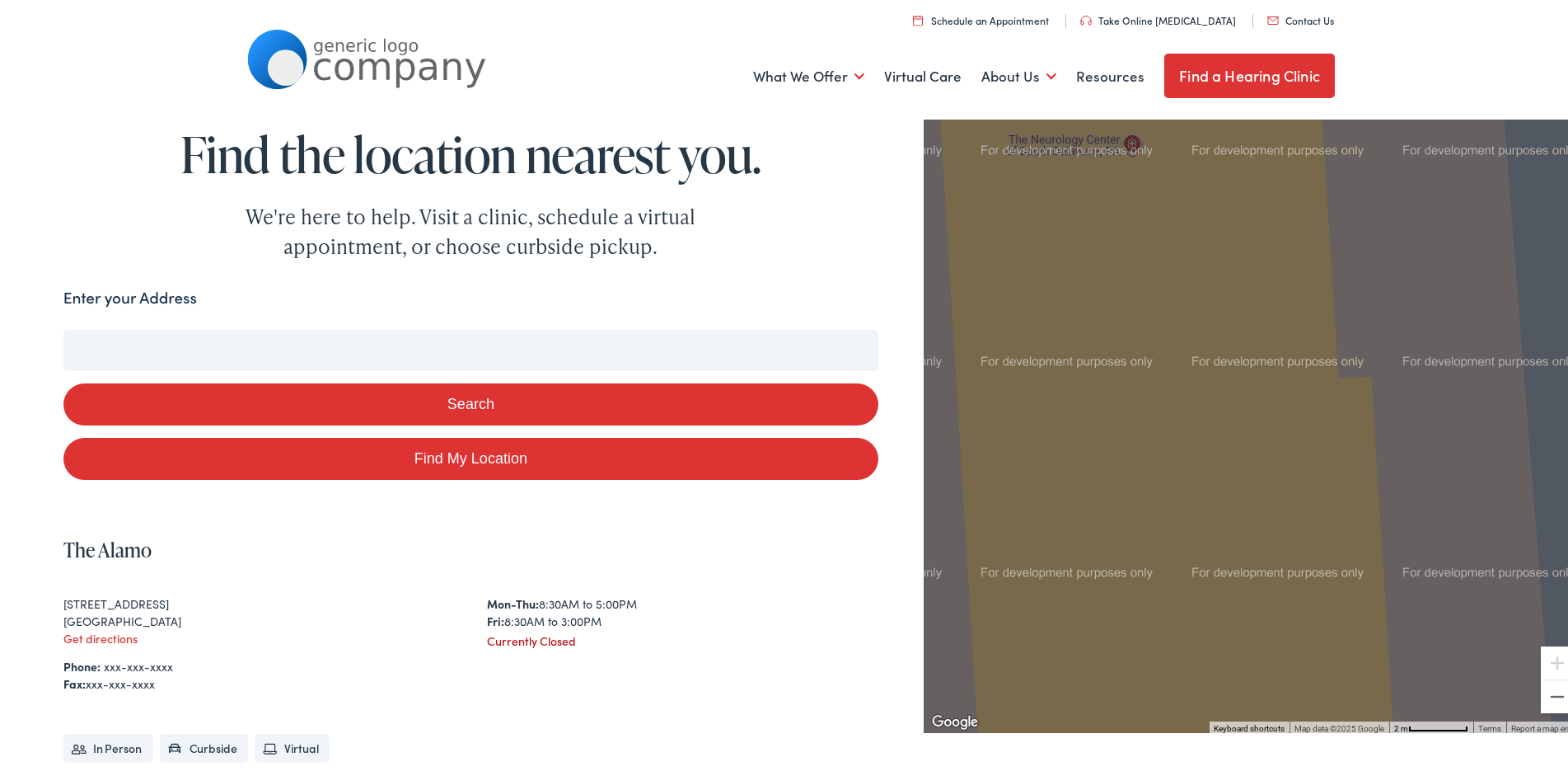
click at [1200, 68] on link "Find a Hearing Clinic" at bounding box center [1250, 72] width 171 height 44
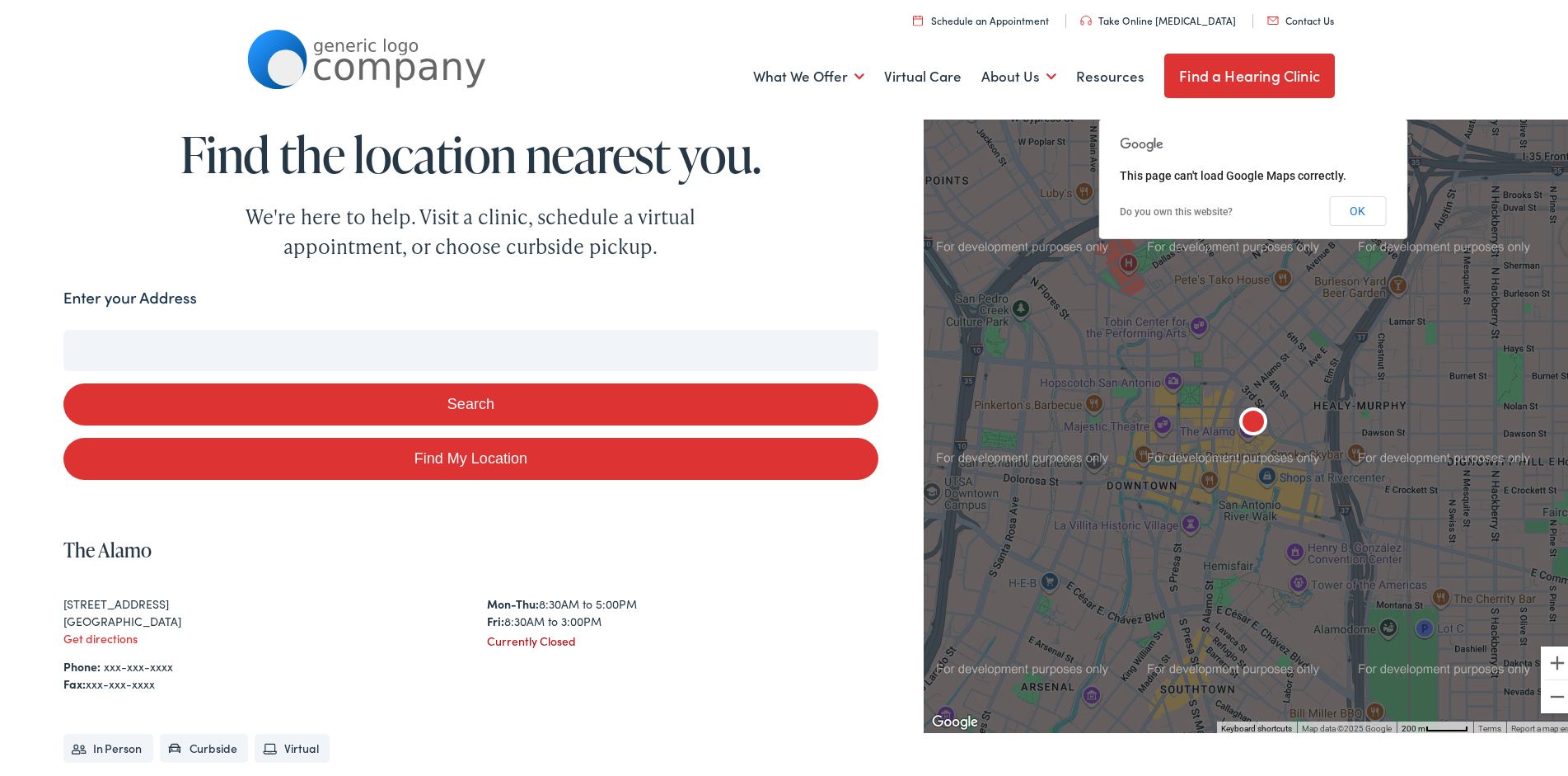
click at [455, 337] on input "Enter your Address" at bounding box center [471, 347] width 815 height 41
type input "1"
